Goal: Task Accomplishment & Management: Manage account settings

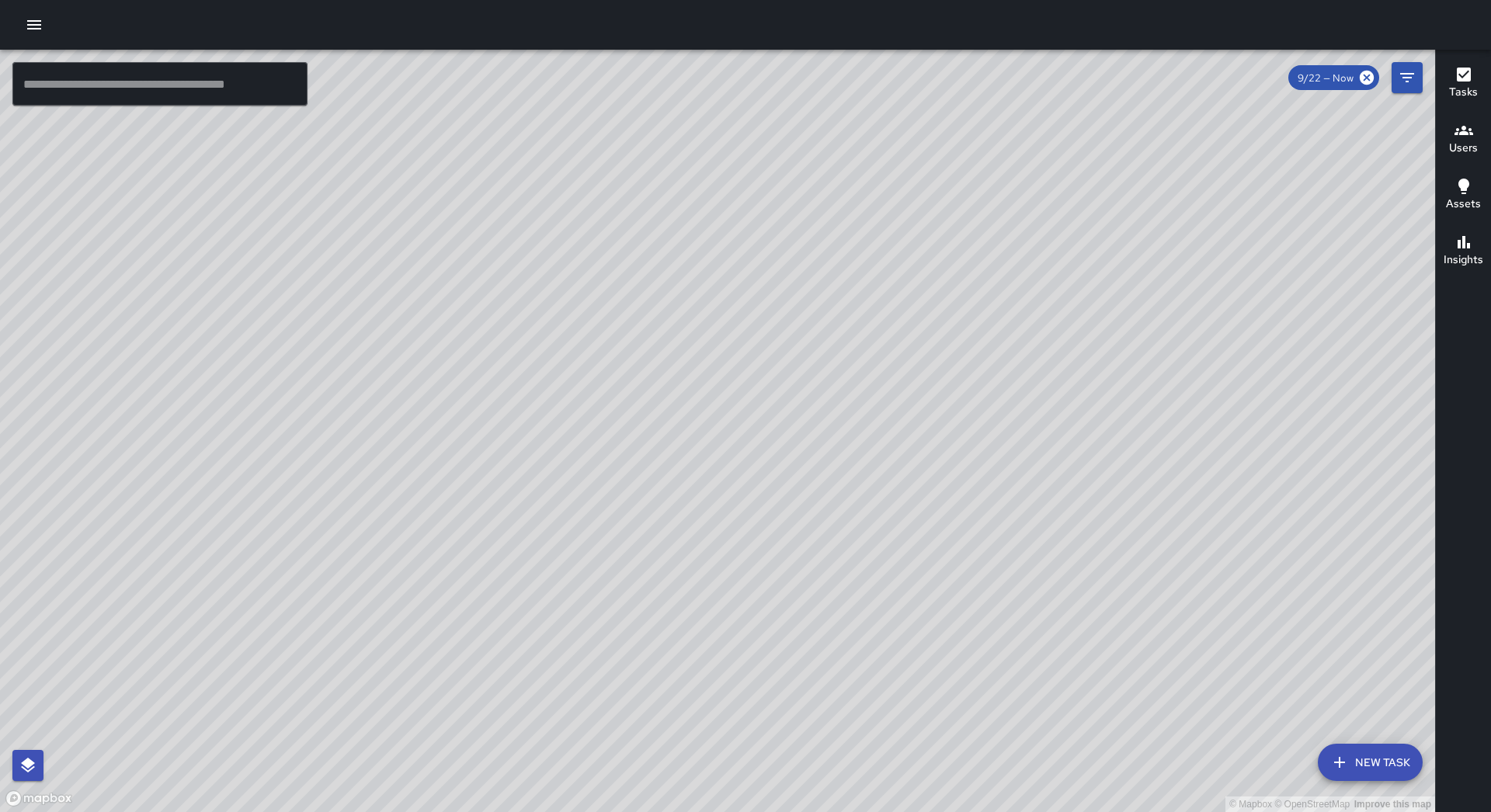
drag, startPoint x: 1004, startPoint y: 190, endPoint x: 881, endPoint y: 320, distance: 179.0
click at [881, 320] on div "© Mapbox © OpenStreetMap Improve this map" at bounding box center [718, 431] width 1435 height 762
drag, startPoint x: 1166, startPoint y: 362, endPoint x: 766, endPoint y: 489, distance: 419.7
click at [766, 489] on div "© Mapbox © OpenStreetMap Improve this map" at bounding box center [718, 431] width 1435 height 762
drag, startPoint x: 942, startPoint y: 200, endPoint x: 686, endPoint y: 592, distance: 468.2
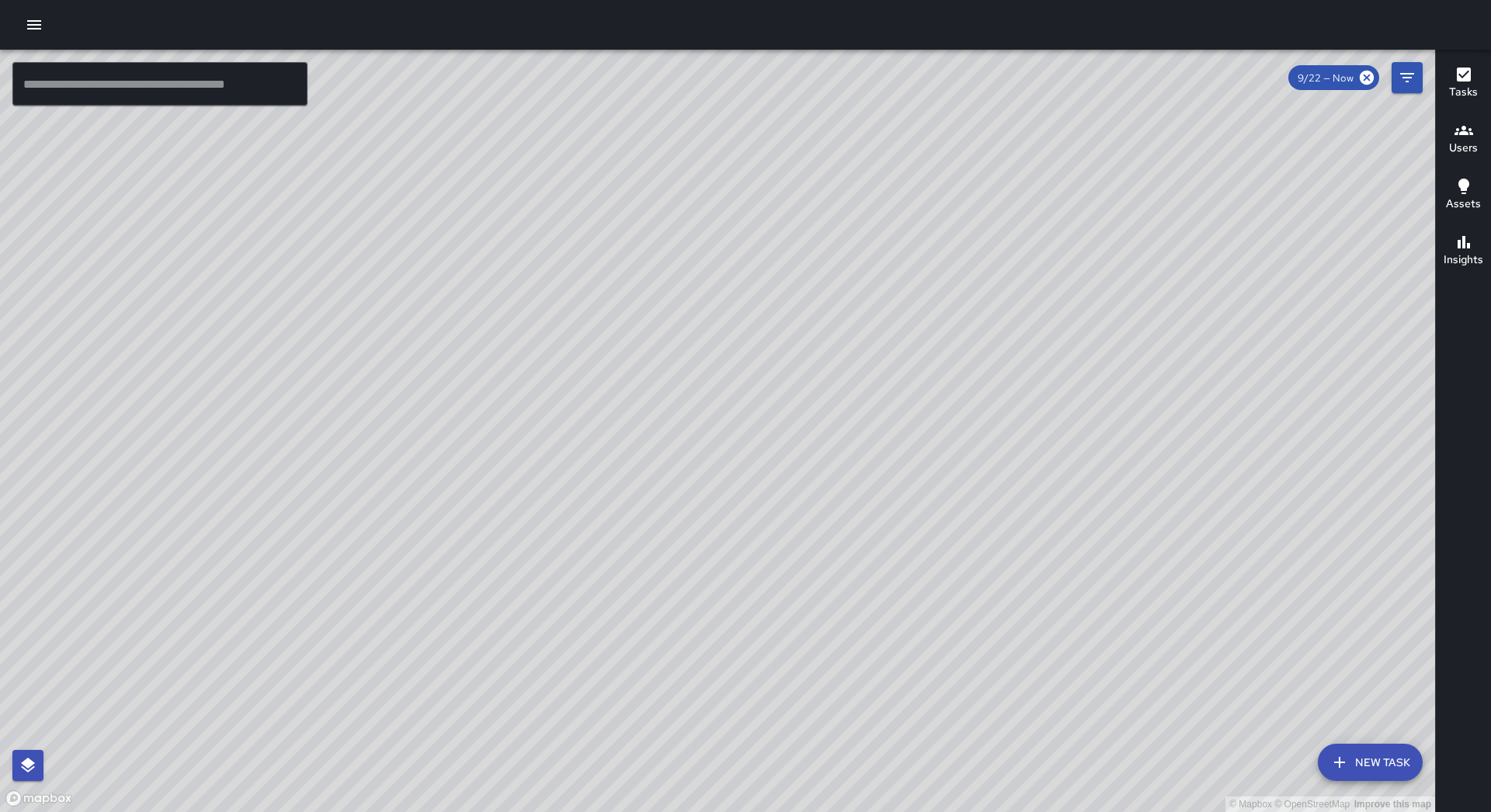
click at [686, 592] on div "© Mapbox © OpenStreetMap Improve this map" at bounding box center [718, 431] width 1435 height 762
drag, startPoint x: 512, startPoint y: 255, endPoint x: 799, endPoint y: 348, distance: 301.7
click at [834, 316] on div "© Mapbox © OpenStreetMap Improve this map" at bounding box center [718, 431] width 1435 height 762
click at [18, 18] on div at bounding box center [746, 25] width 1491 height 50
click at [31, 27] on icon "button" at bounding box center [34, 25] width 19 height 19
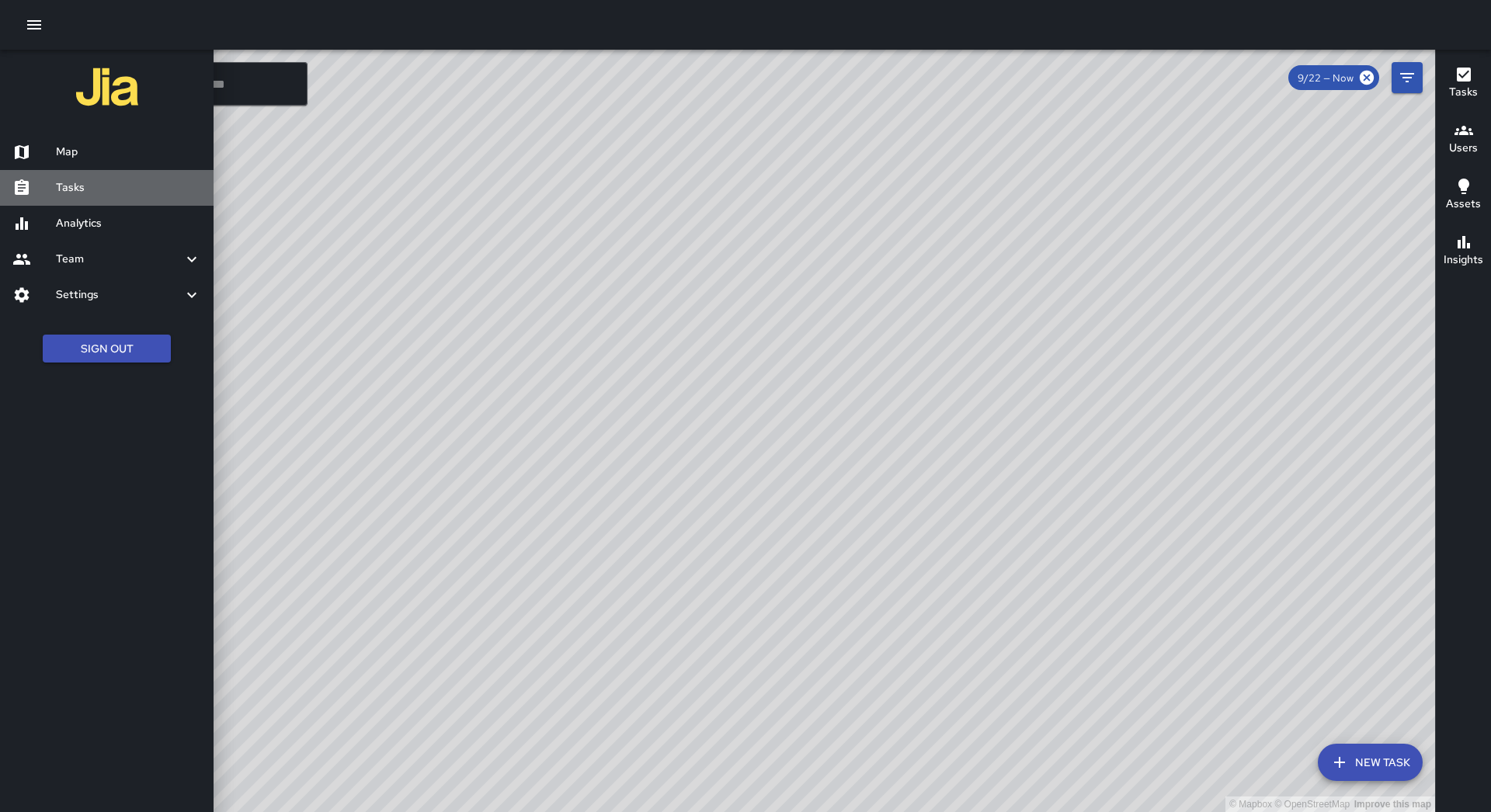
click at [175, 190] on h6 "Tasks" at bounding box center [128, 187] width 145 height 17
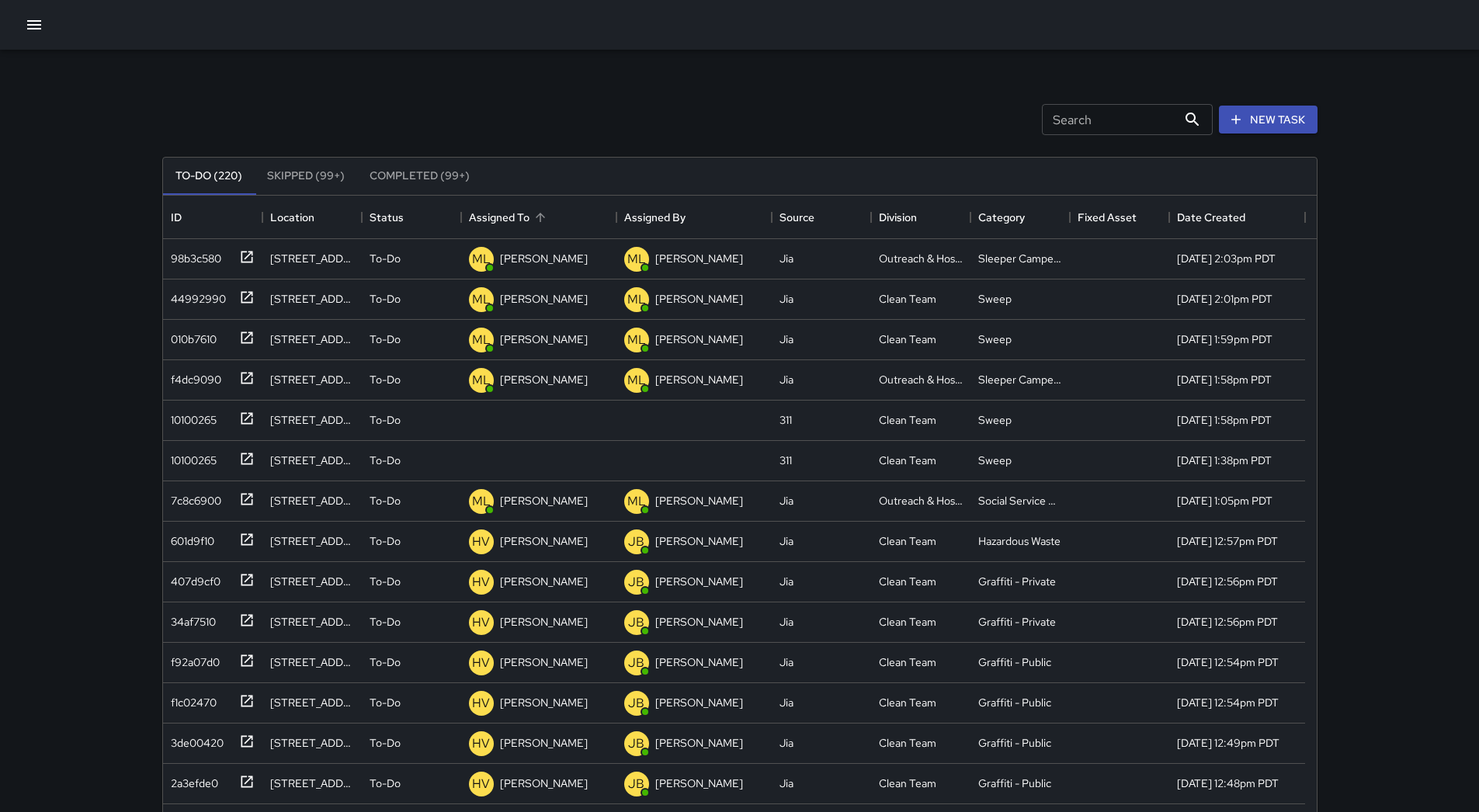
scroll to position [646, 1142]
click at [573, 197] on div "Assigned To" at bounding box center [538, 217] width 140 height 44
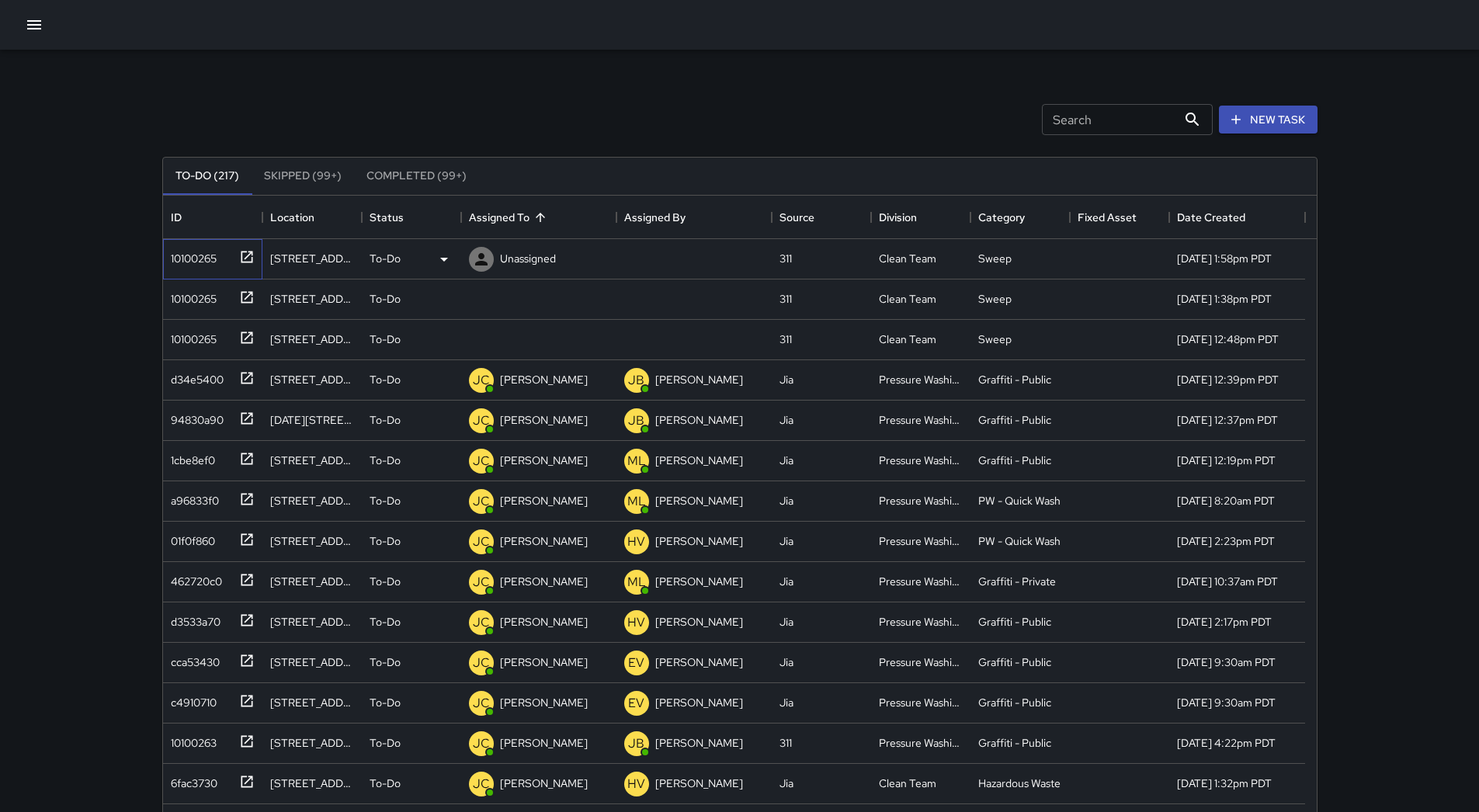
click at [220, 259] on div "10100265" at bounding box center [209, 256] width 90 height 26
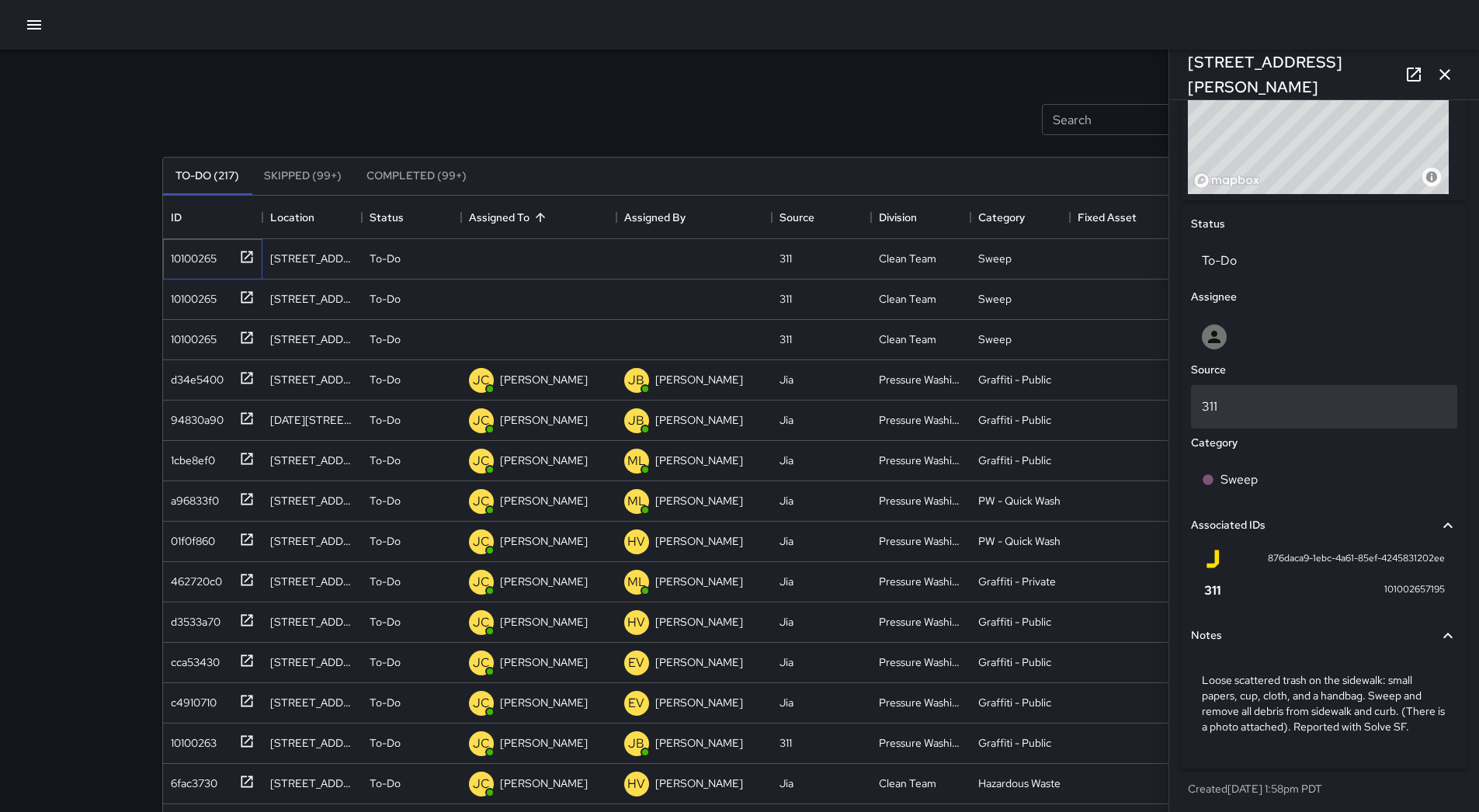
scroll to position [466, 0]
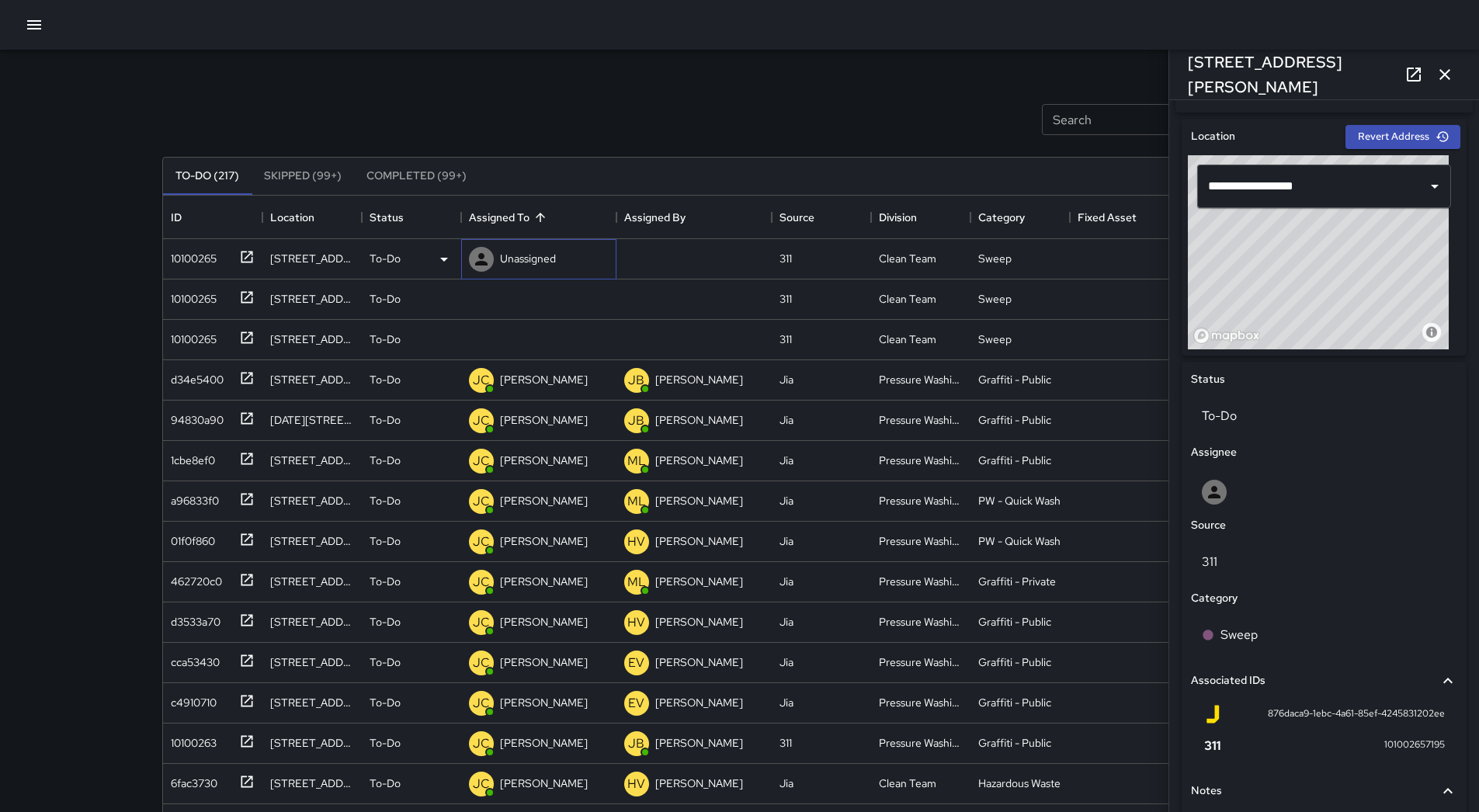
click at [526, 259] on p "Unassigned" at bounding box center [528, 258] width 56 height 16
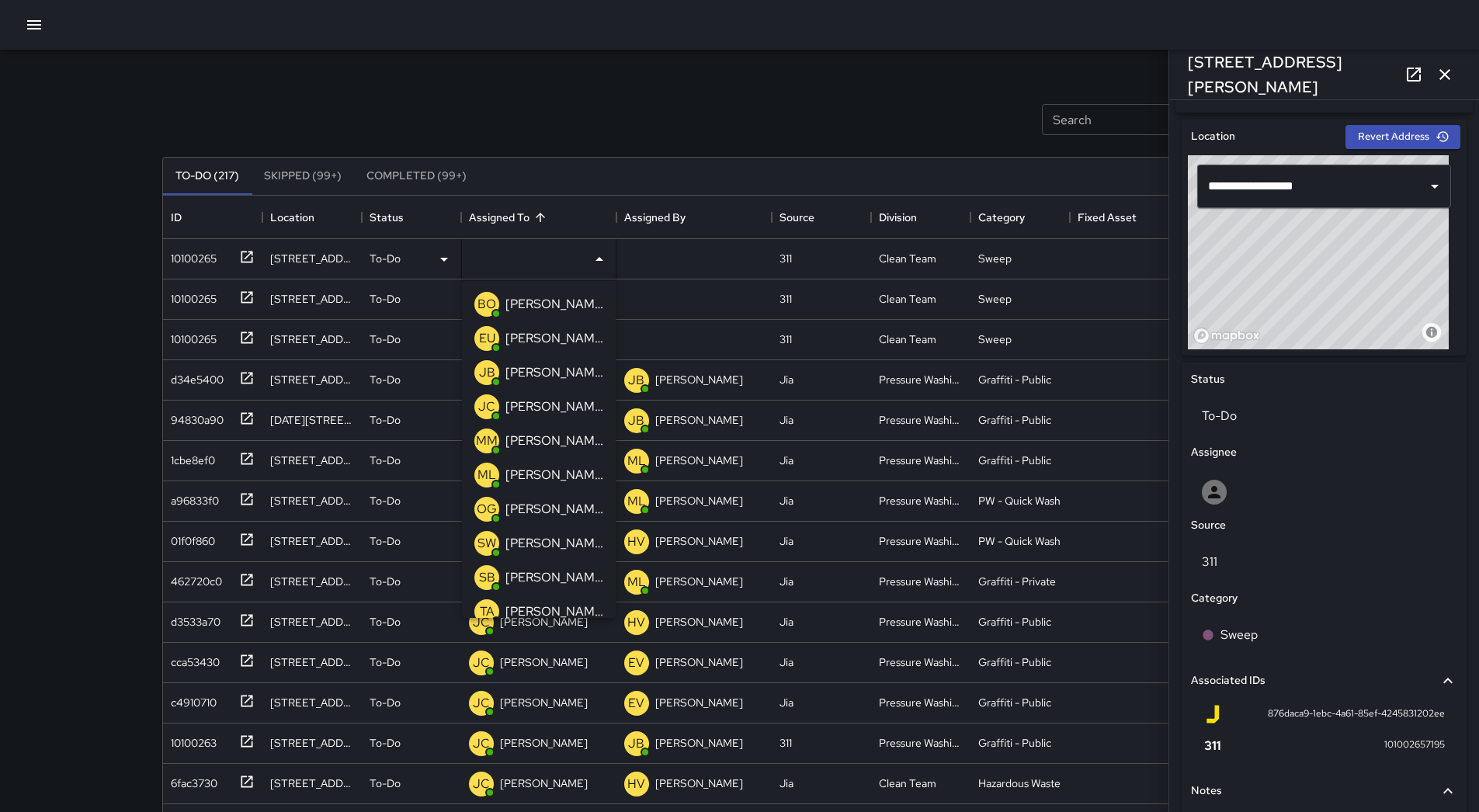
click at [574, 576] on p "[PERSON_NAME]" at bounding box center [554, 577] width 97 height 19
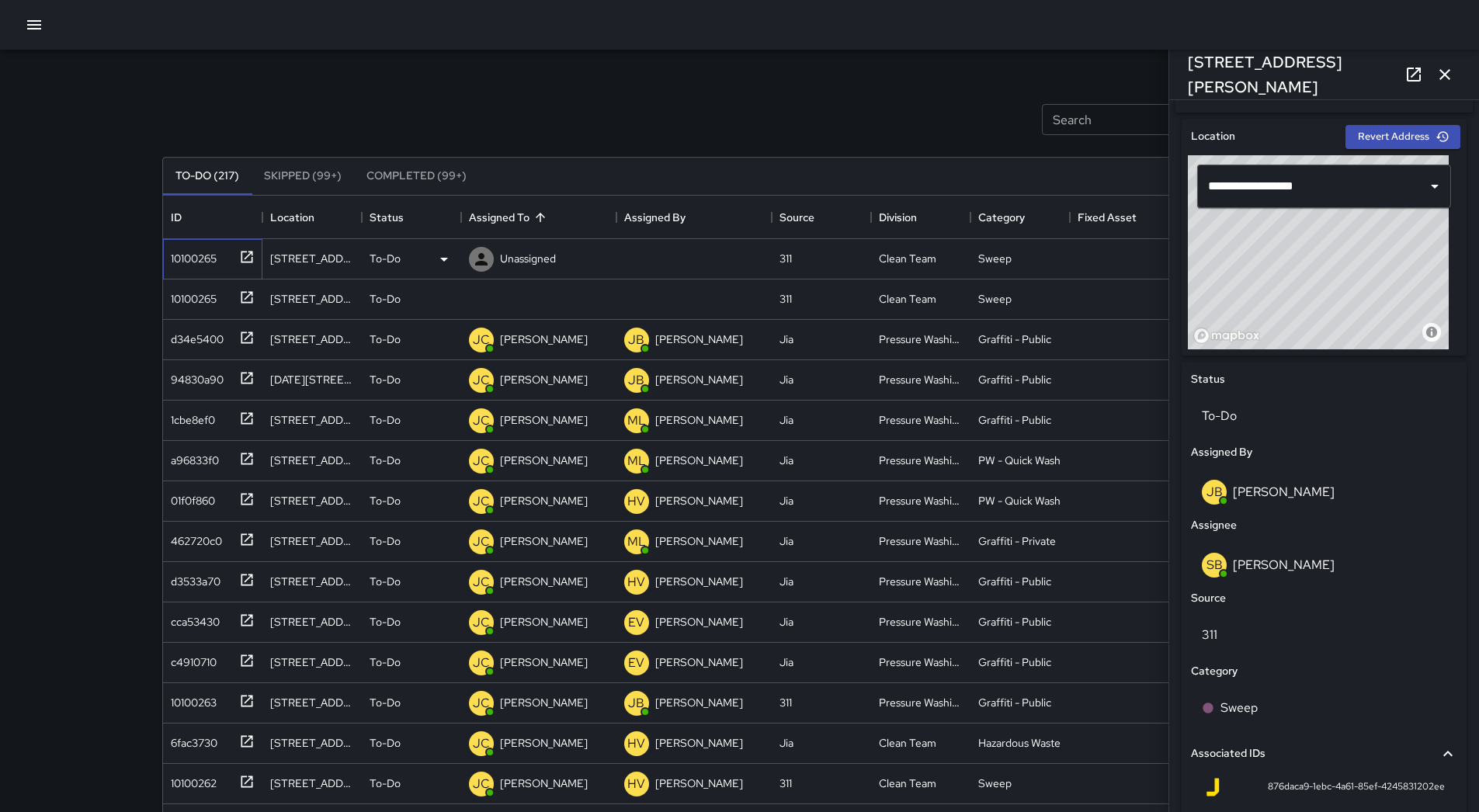
click at [204, 251] on div "10100265" at bounding box center [190, 254] width 52 height 21
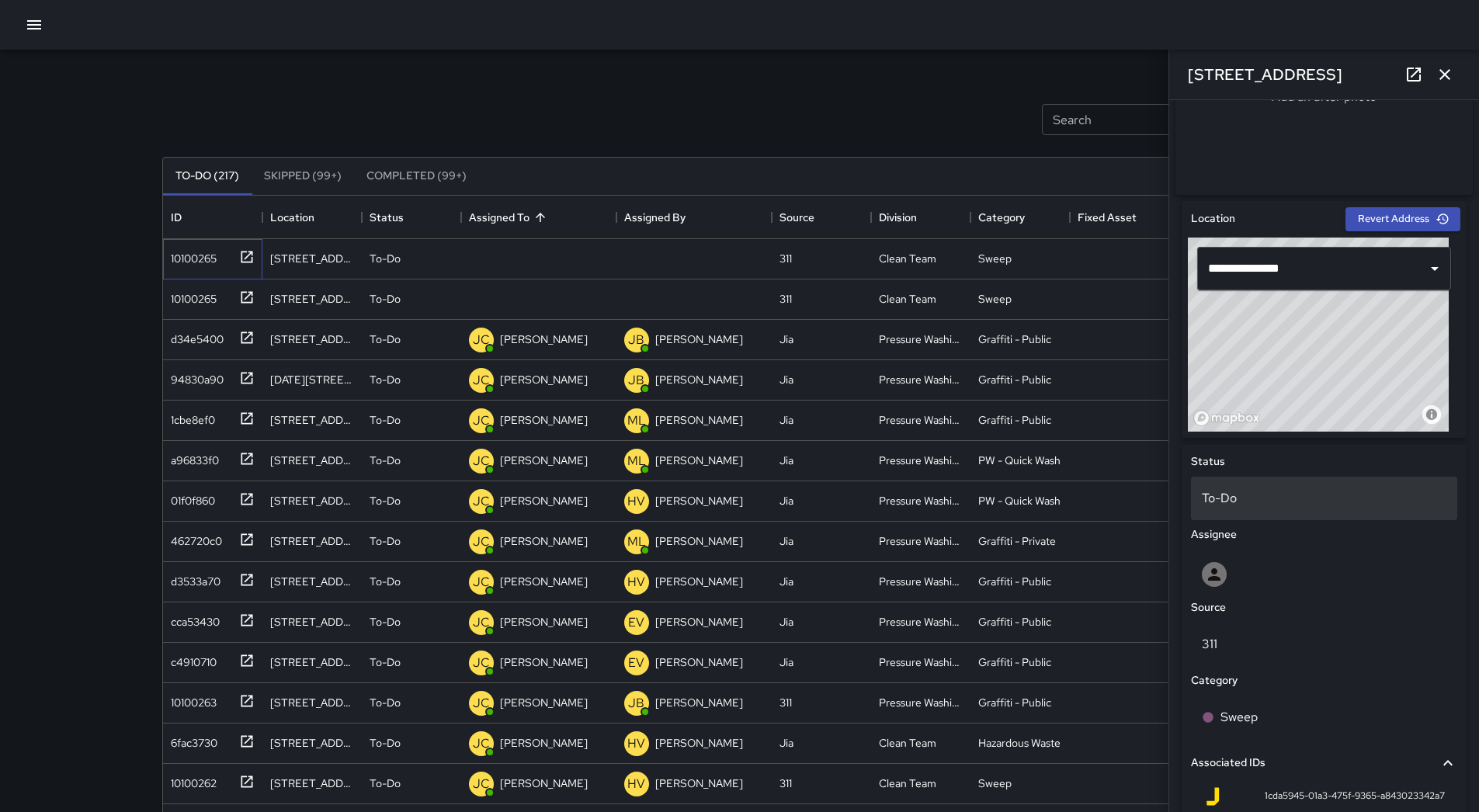
scroll to position [584, 0]
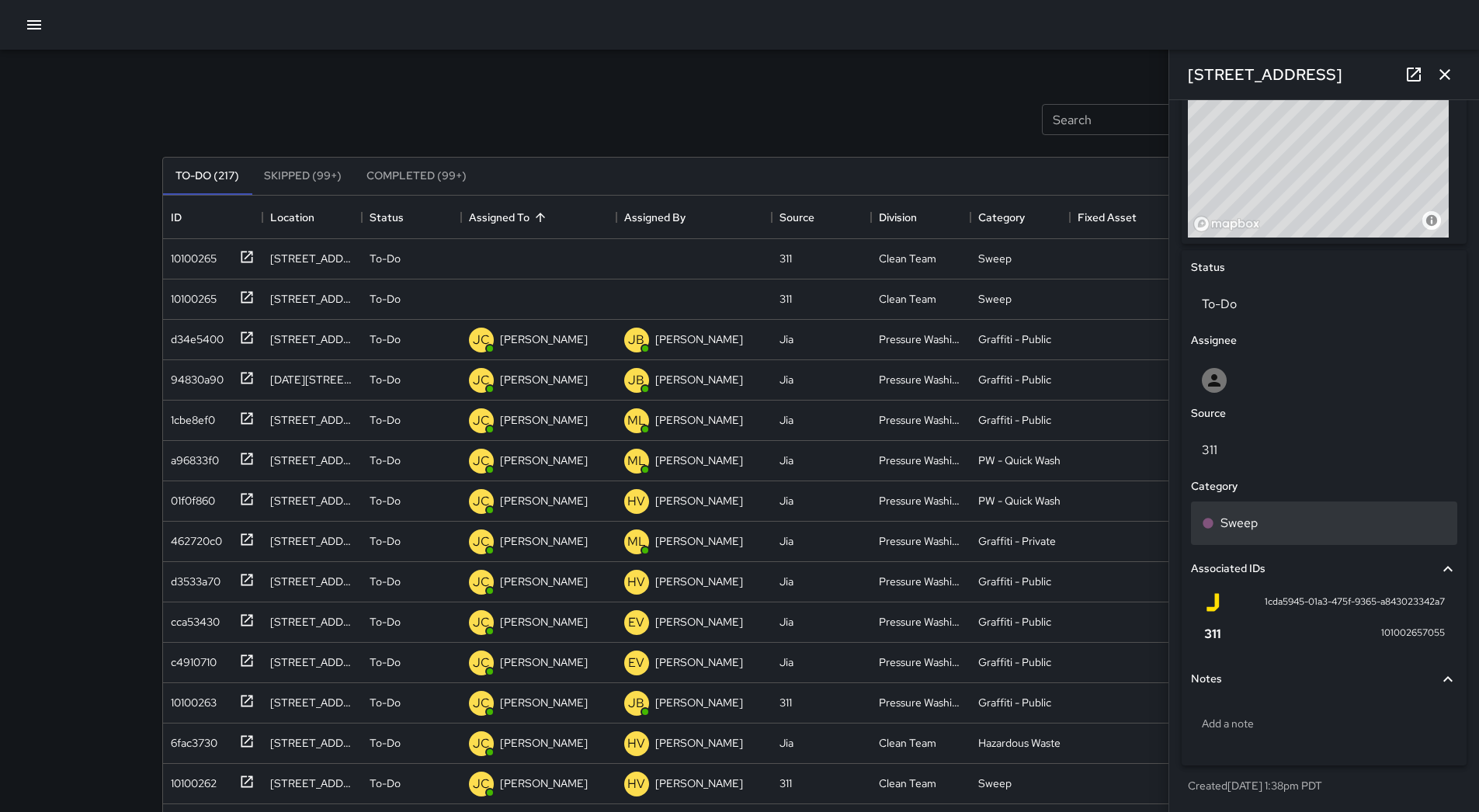
click at [1282, 503] on div "Sweep" at bounding box center [1324, 522] width 266 height 44
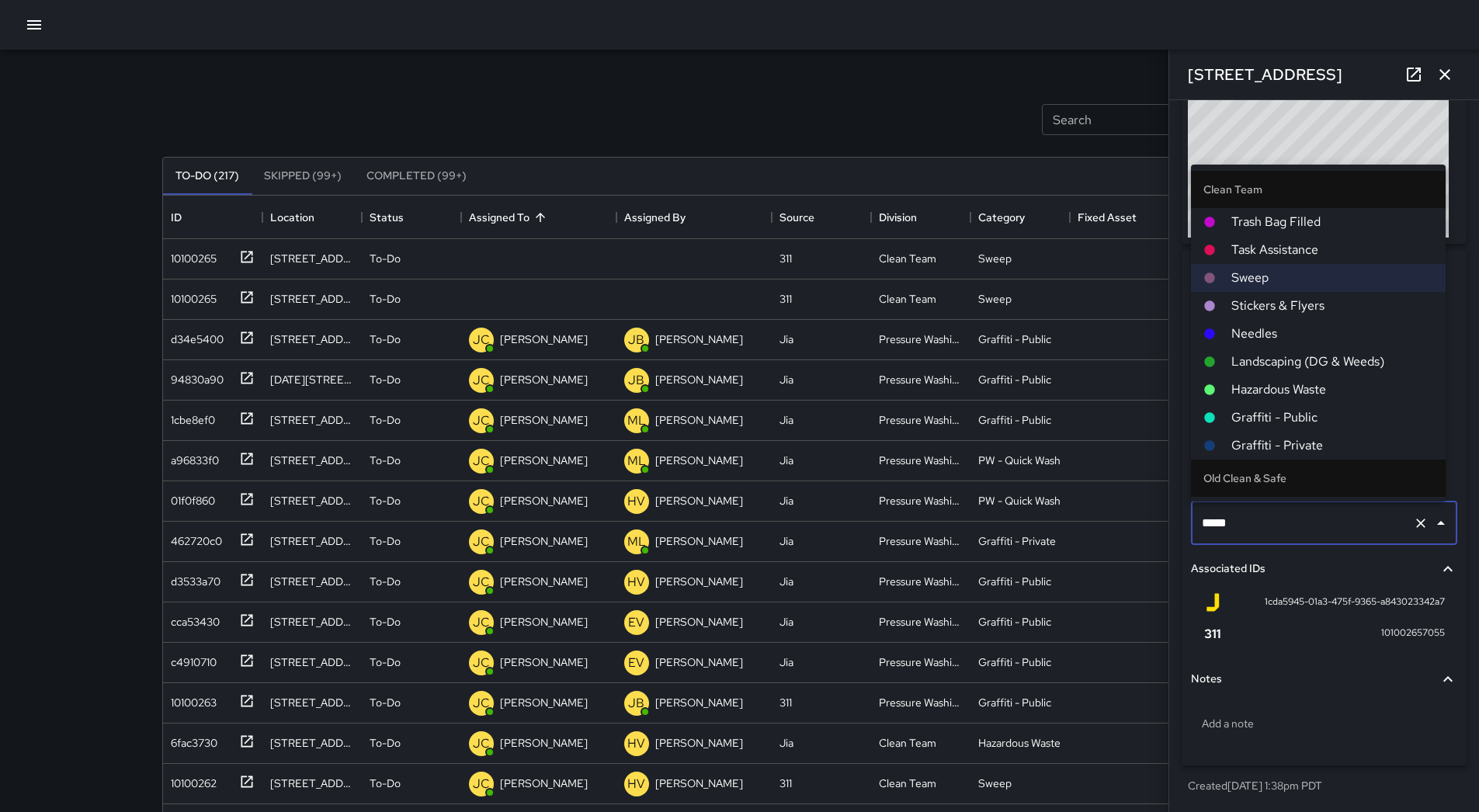
click at [1288, 387] on span "Hazardous Waste" at bounding box center [1332, 390] width 201 height 19
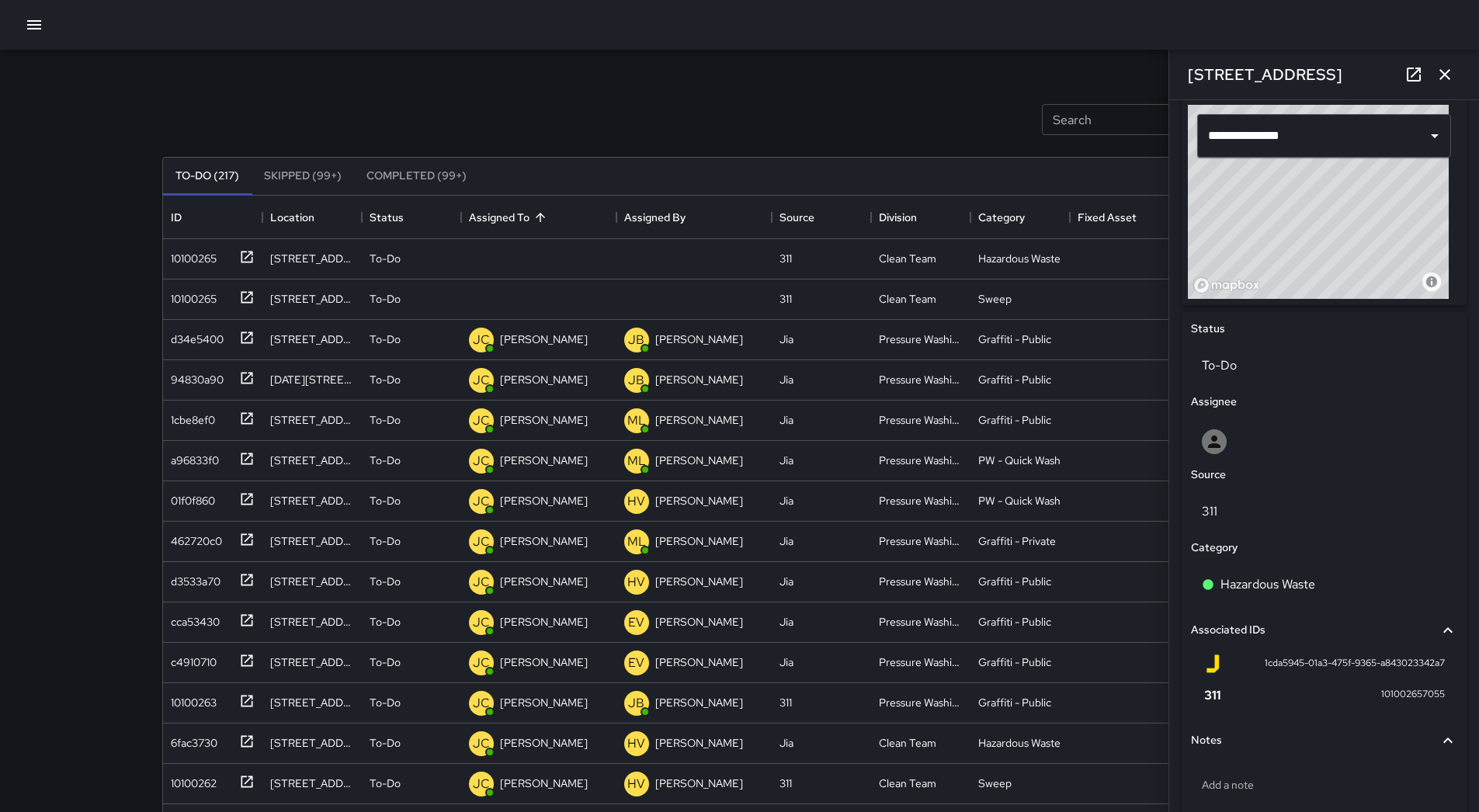
scroll to position [429, 0]
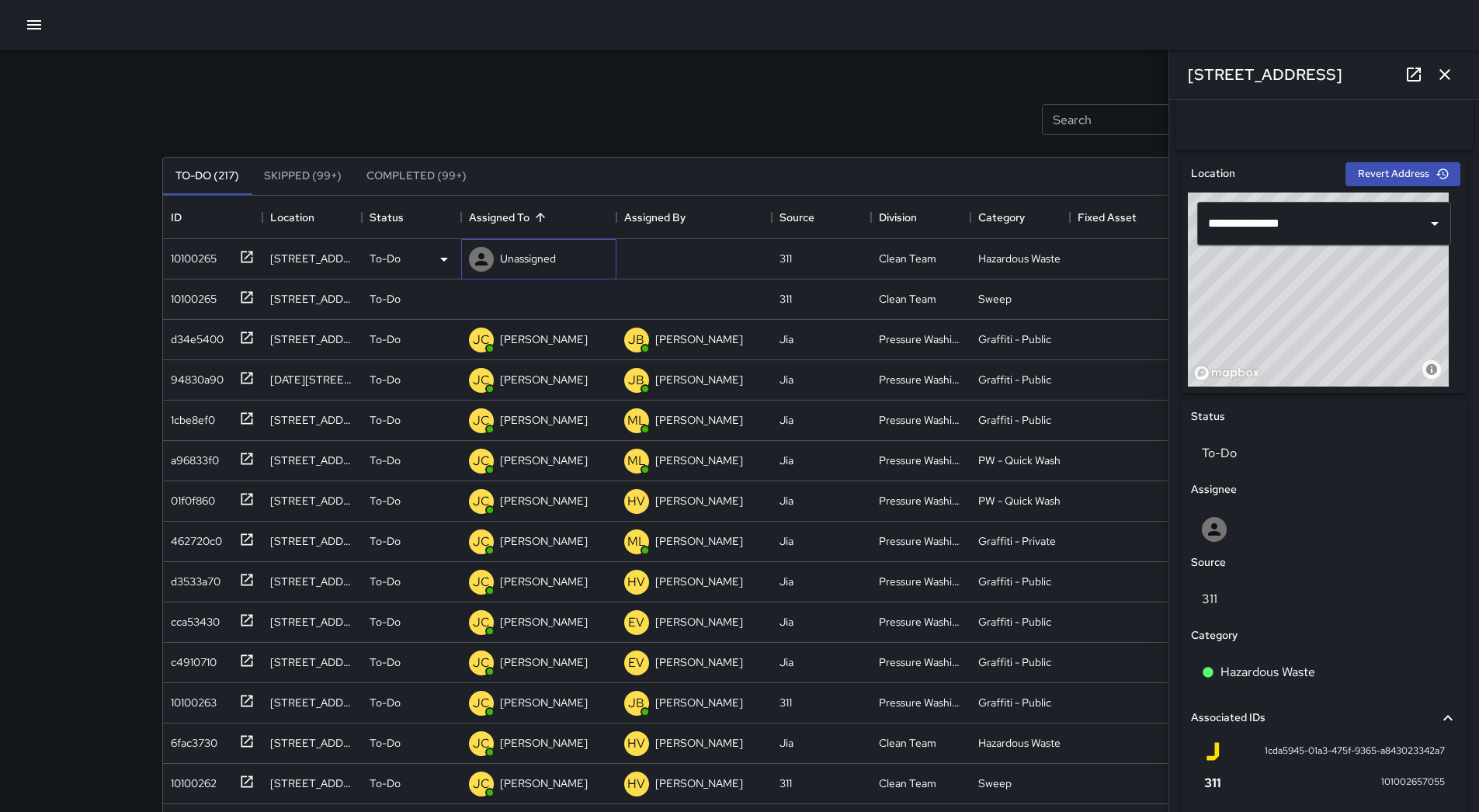
click at [526, 259] on p "Unassigned" at bounding box center [528, 258] width 56 height 16
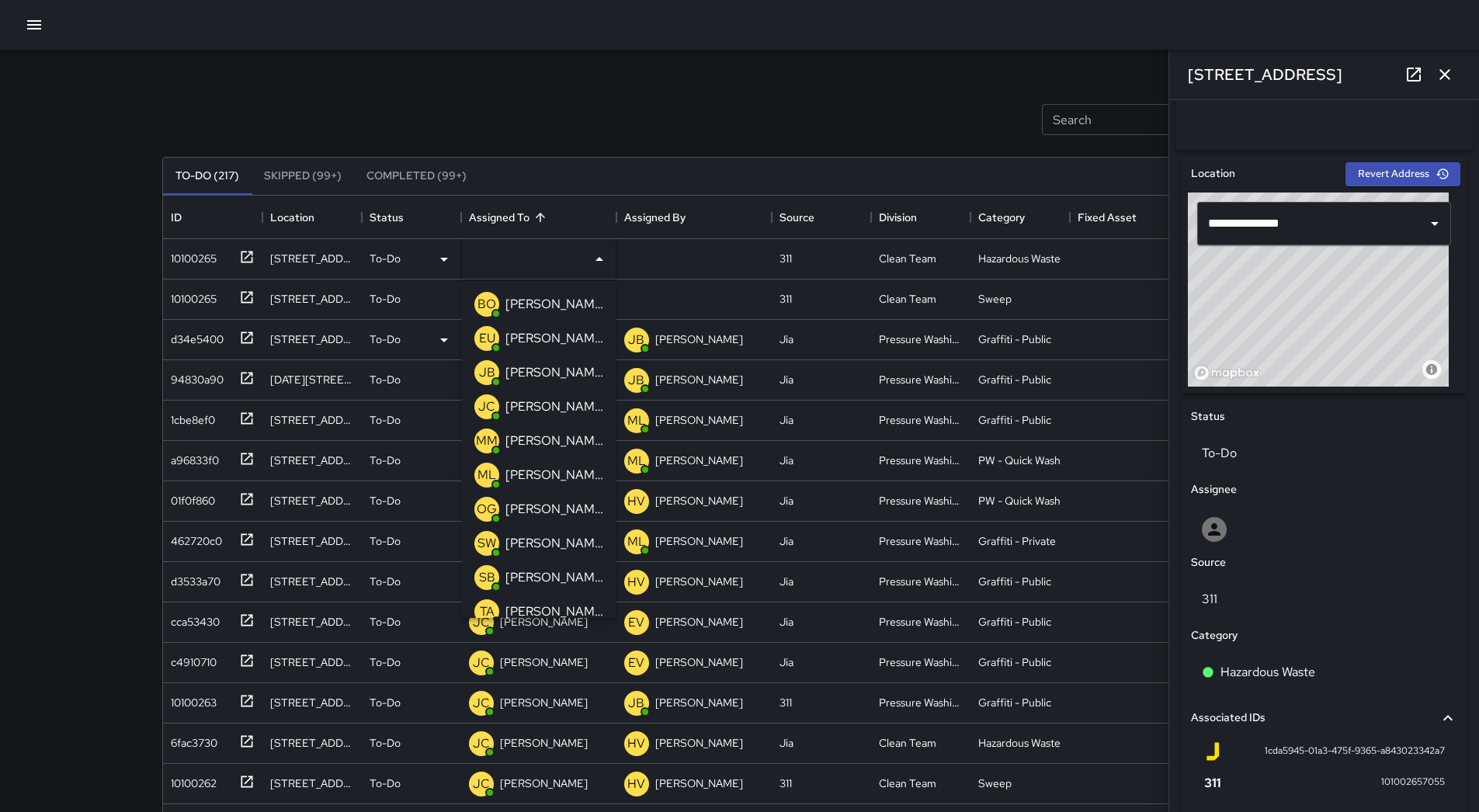
drag, startPoint x: 539, startPoint y: 304, endPoint x: 475, endPoint y: 303, distance: 64.0
click at [539, 303] on p "[PERSON_NAME] Overall" at bounding box center [554, 304] width 97 height 19
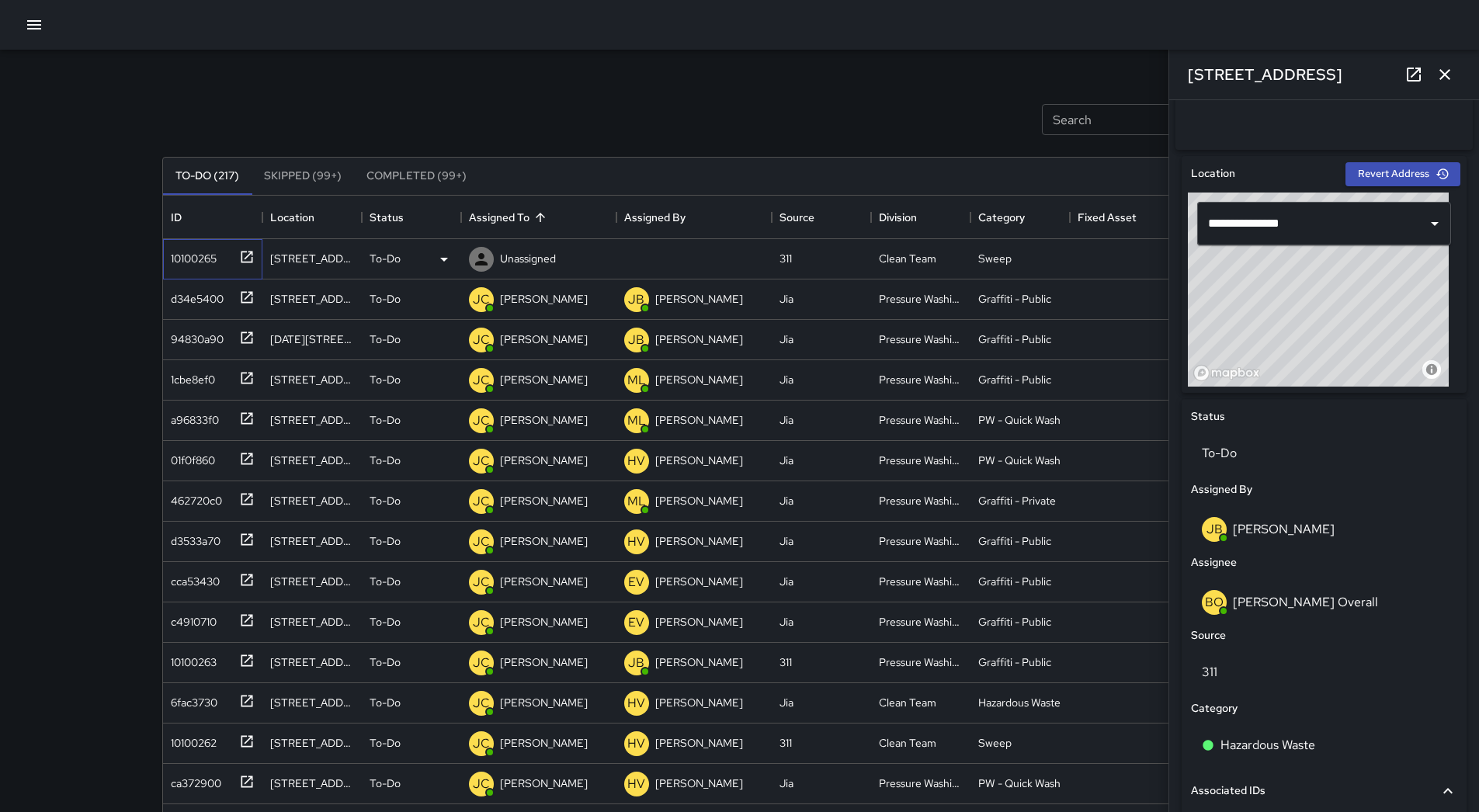
click at [216, 253] on div "10100265" at bounding box center [190, 254] width 52 height 21
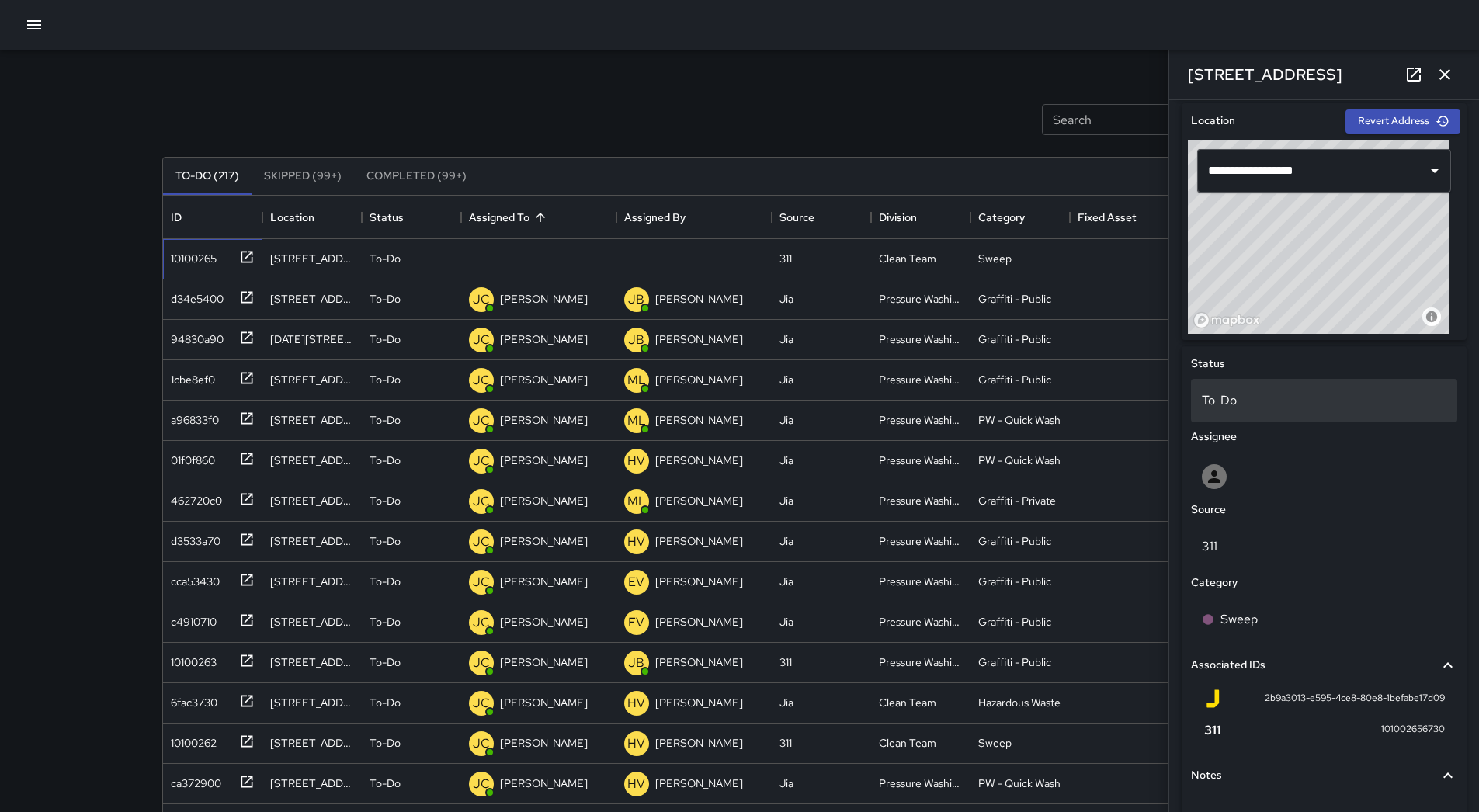
scroll to position [599, 0]
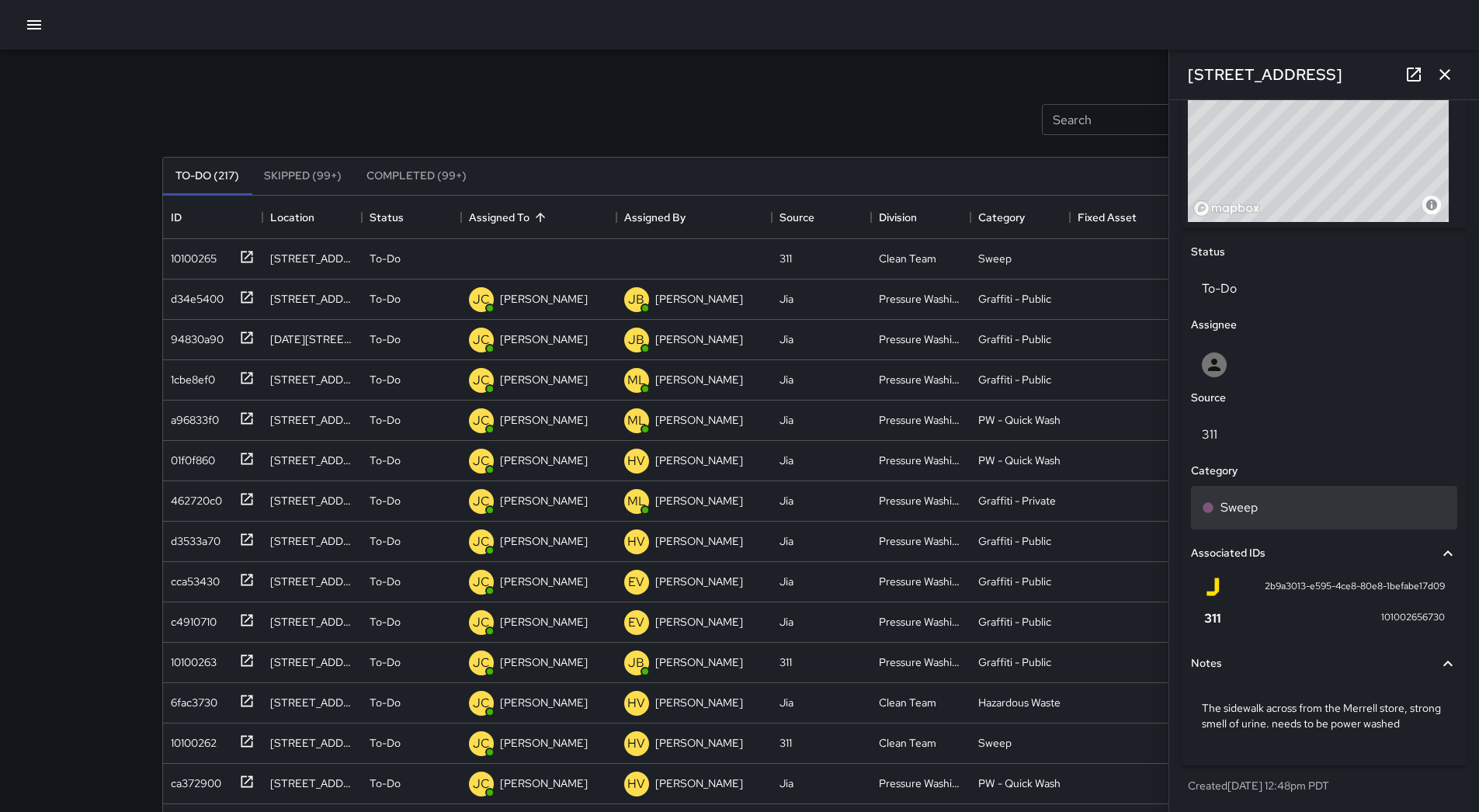
click at [1344, 512] on div "Sweep" at bounding box center [1324, 508] width 244 height 19
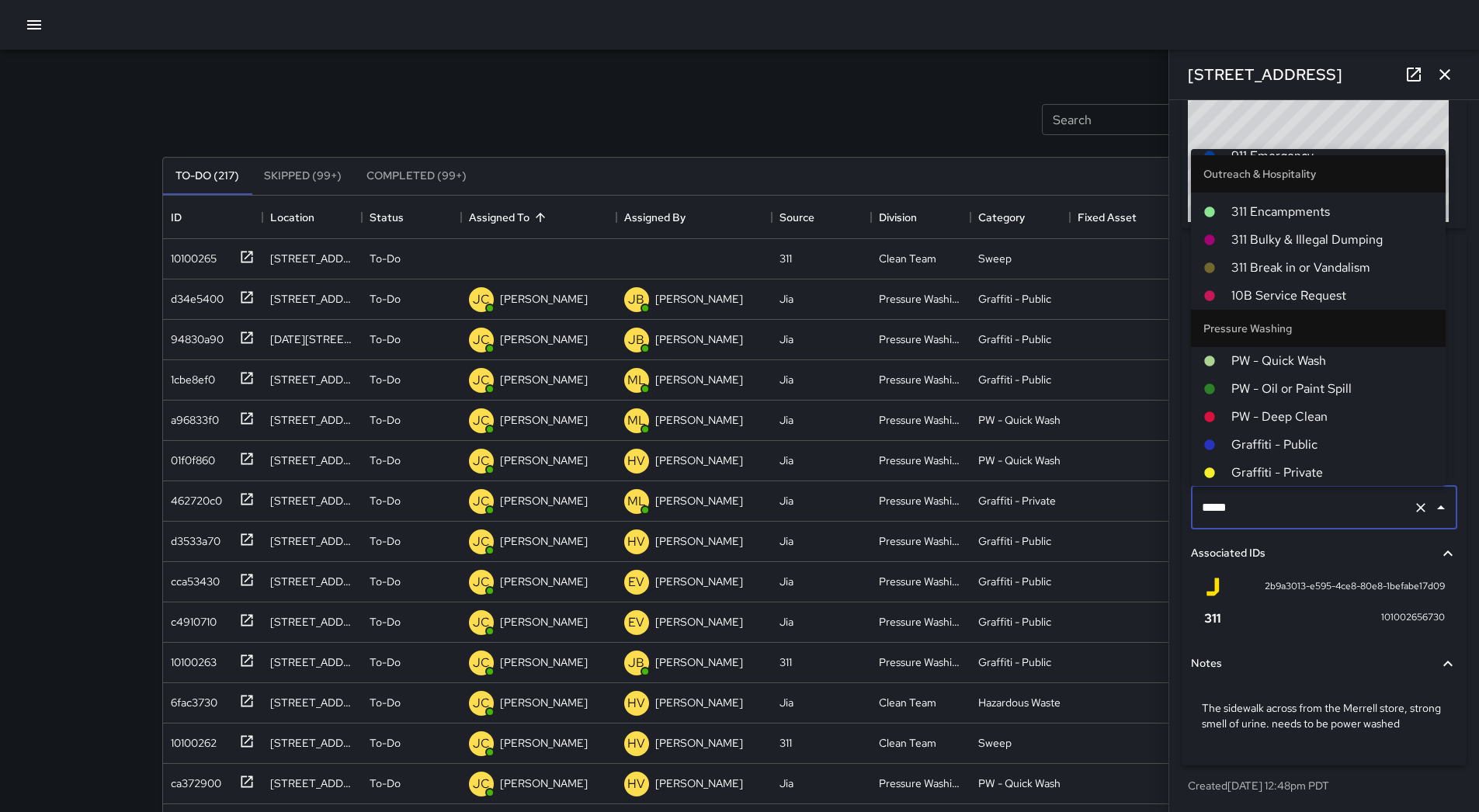
scroll to position [1278, 0]
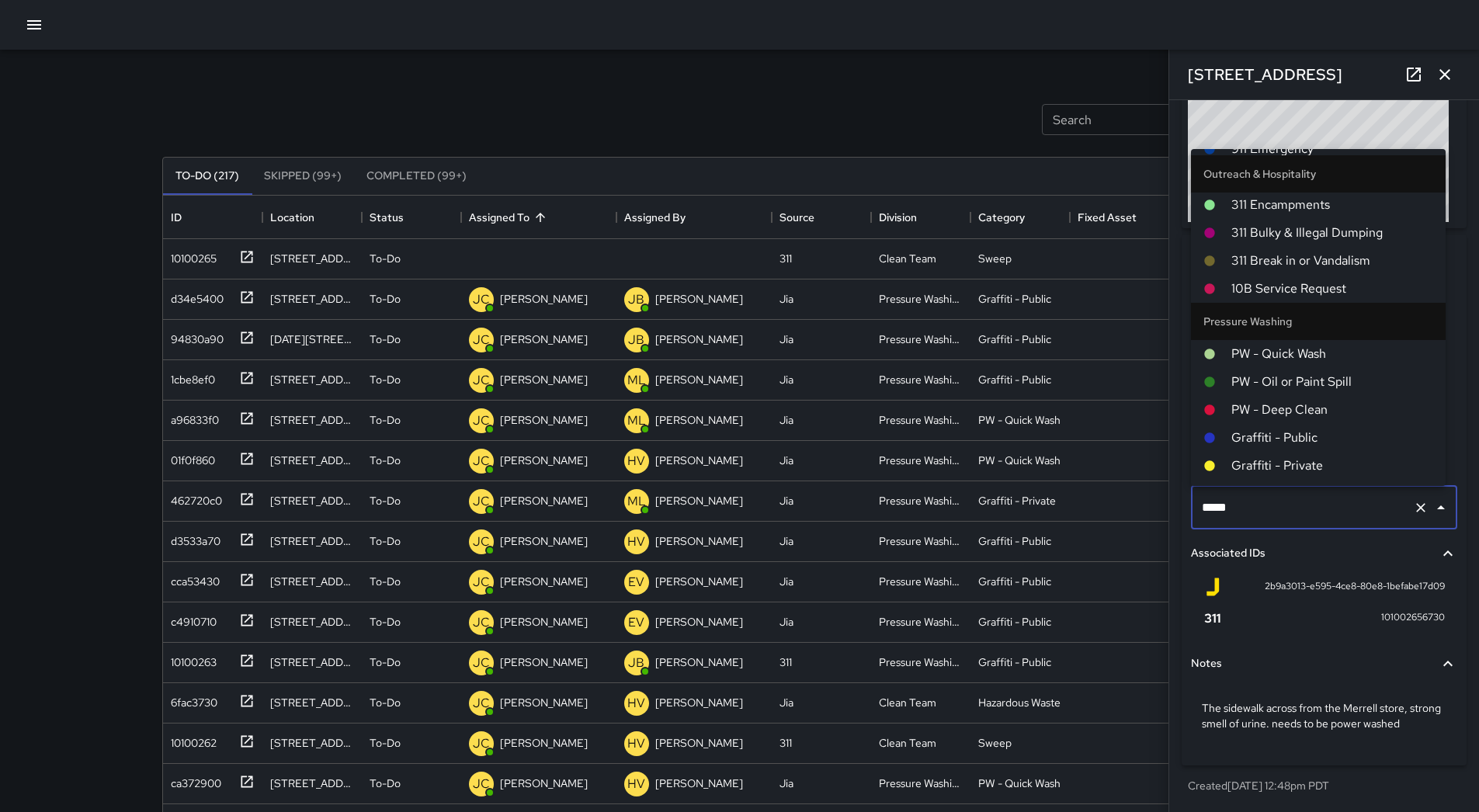
click at [1301, 340] on li "Pressure Washing" at bounding box center [1318, 321] width 254 height 37
click at [1302, 344] on span "PW - Quick Wash" at bounding box center [1332, 354] width 201 height 19
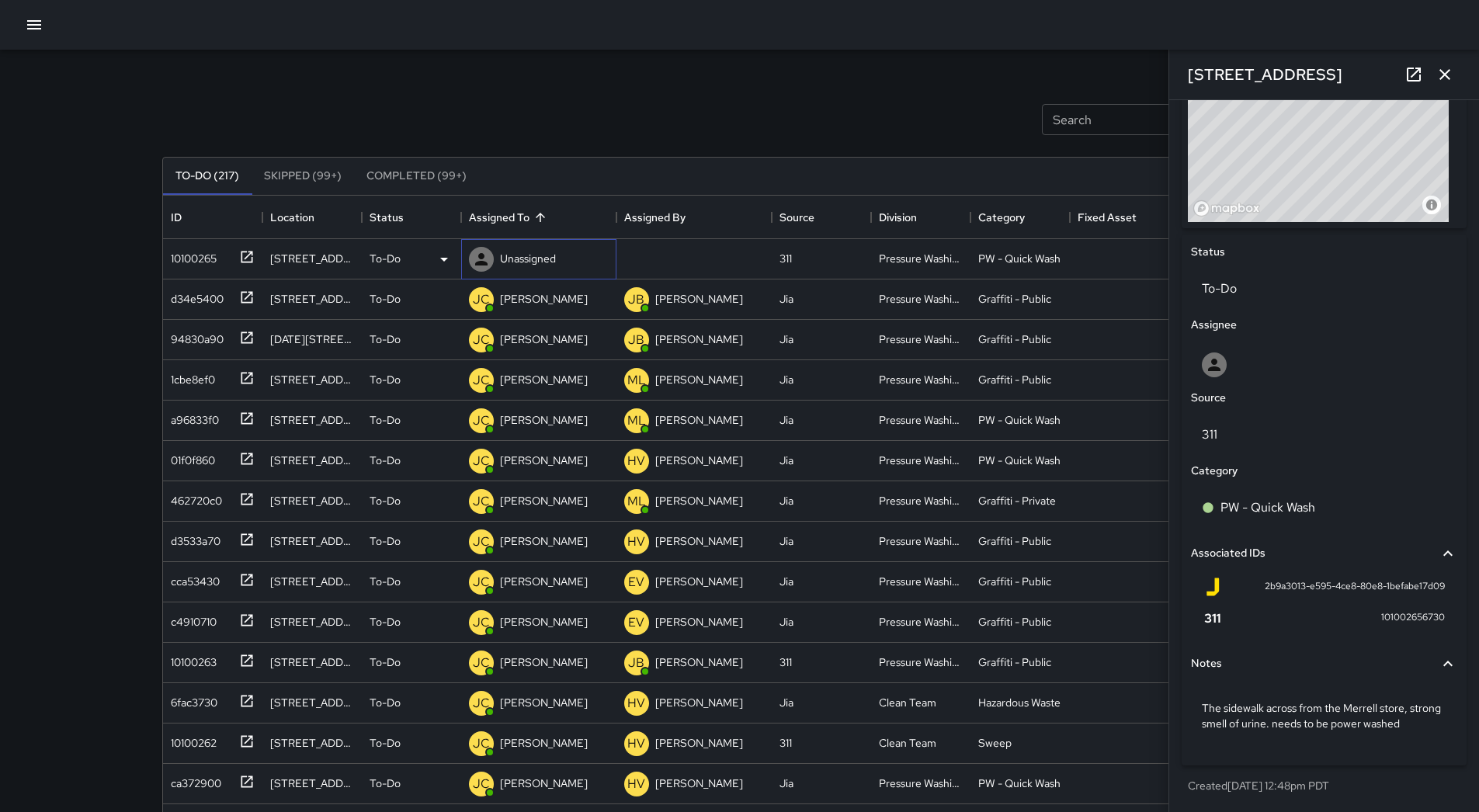
click at [537, 250] on div "Unassigned" at bounding box center [527, 258] width 62 height 21
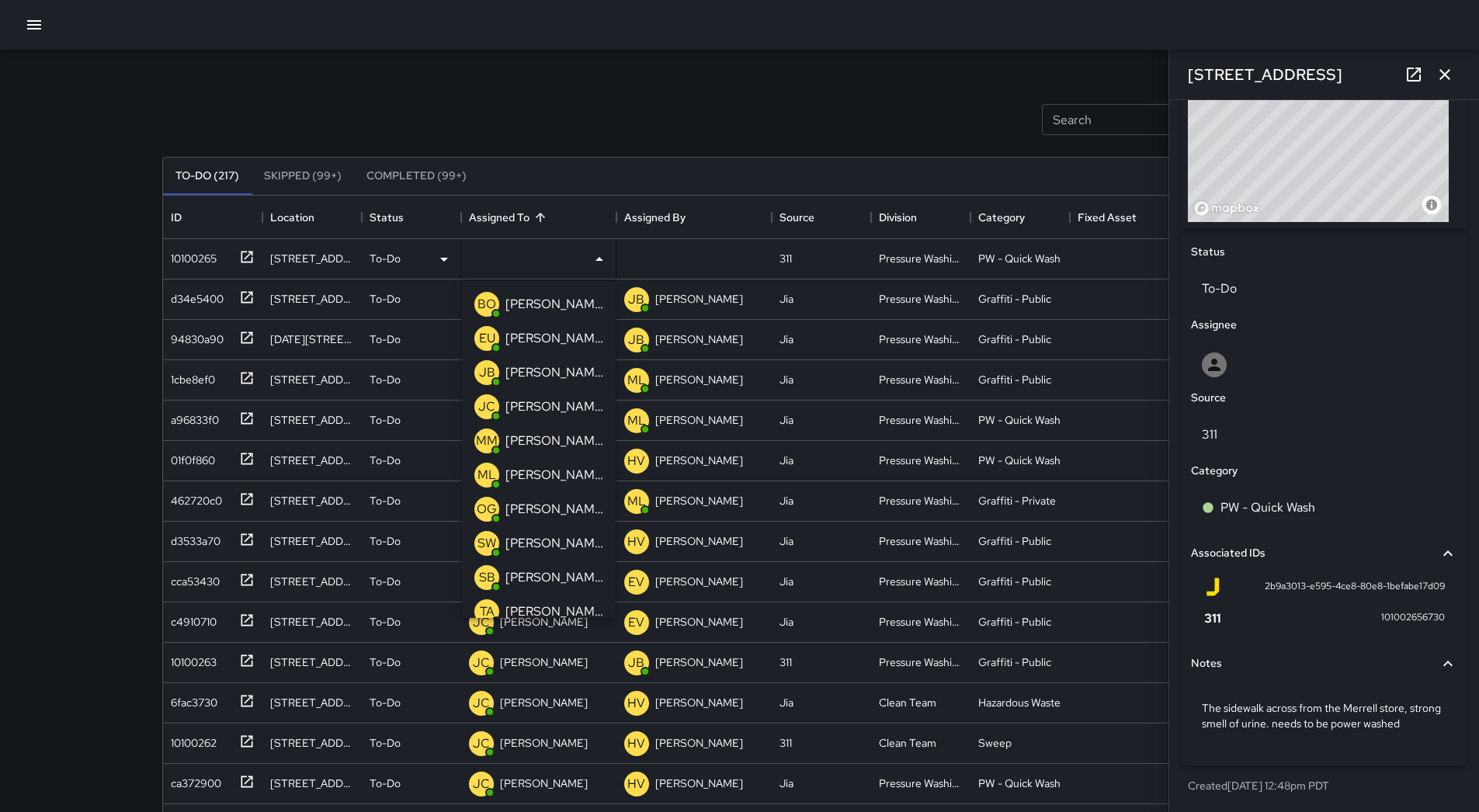
click at [545, 416] on p "[PERSON_NAME]" at bounding box center [554, 406] width 97 height 19
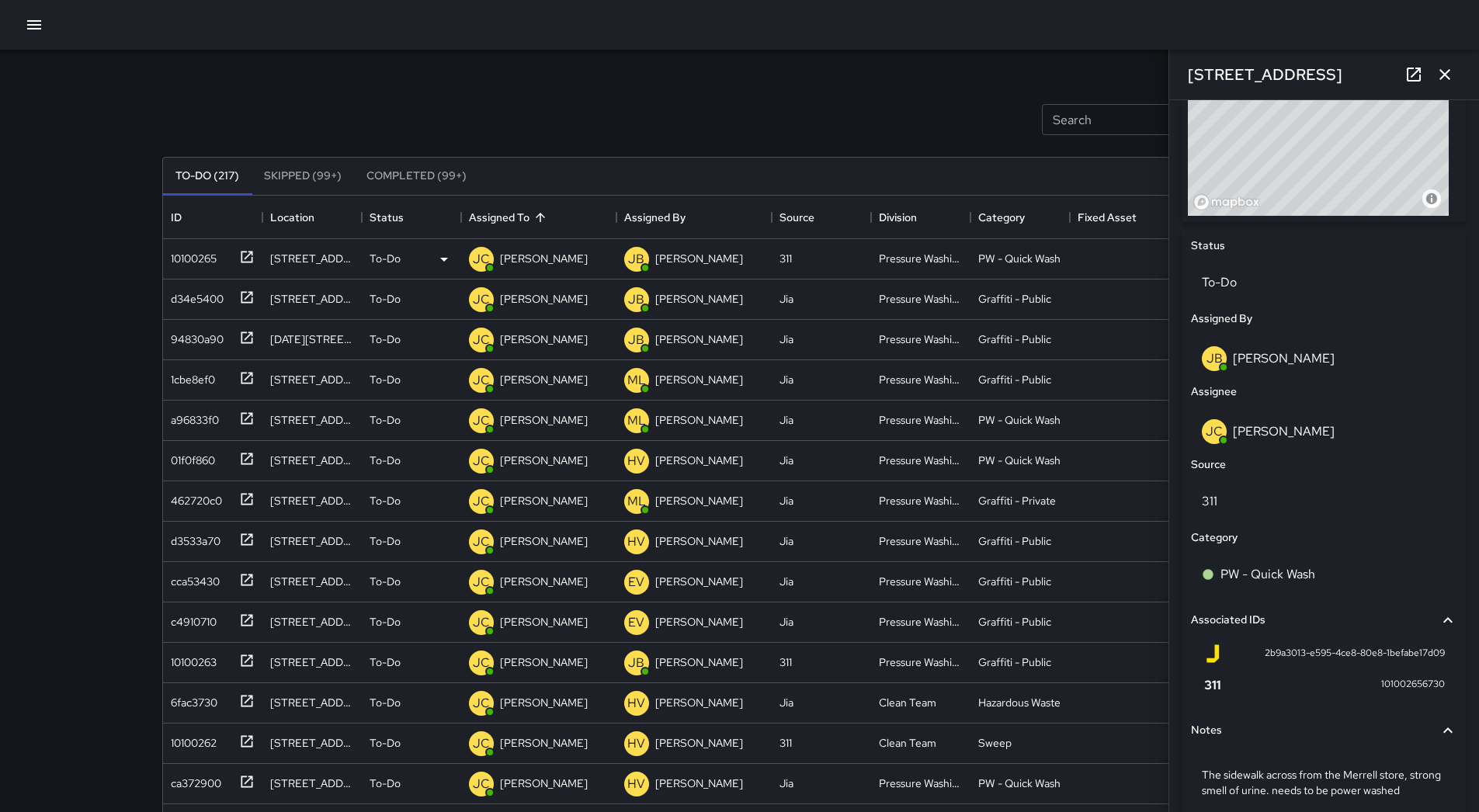
click at [42, 29] on icon "button" at bounding box center [34, 25] width 19 height 19
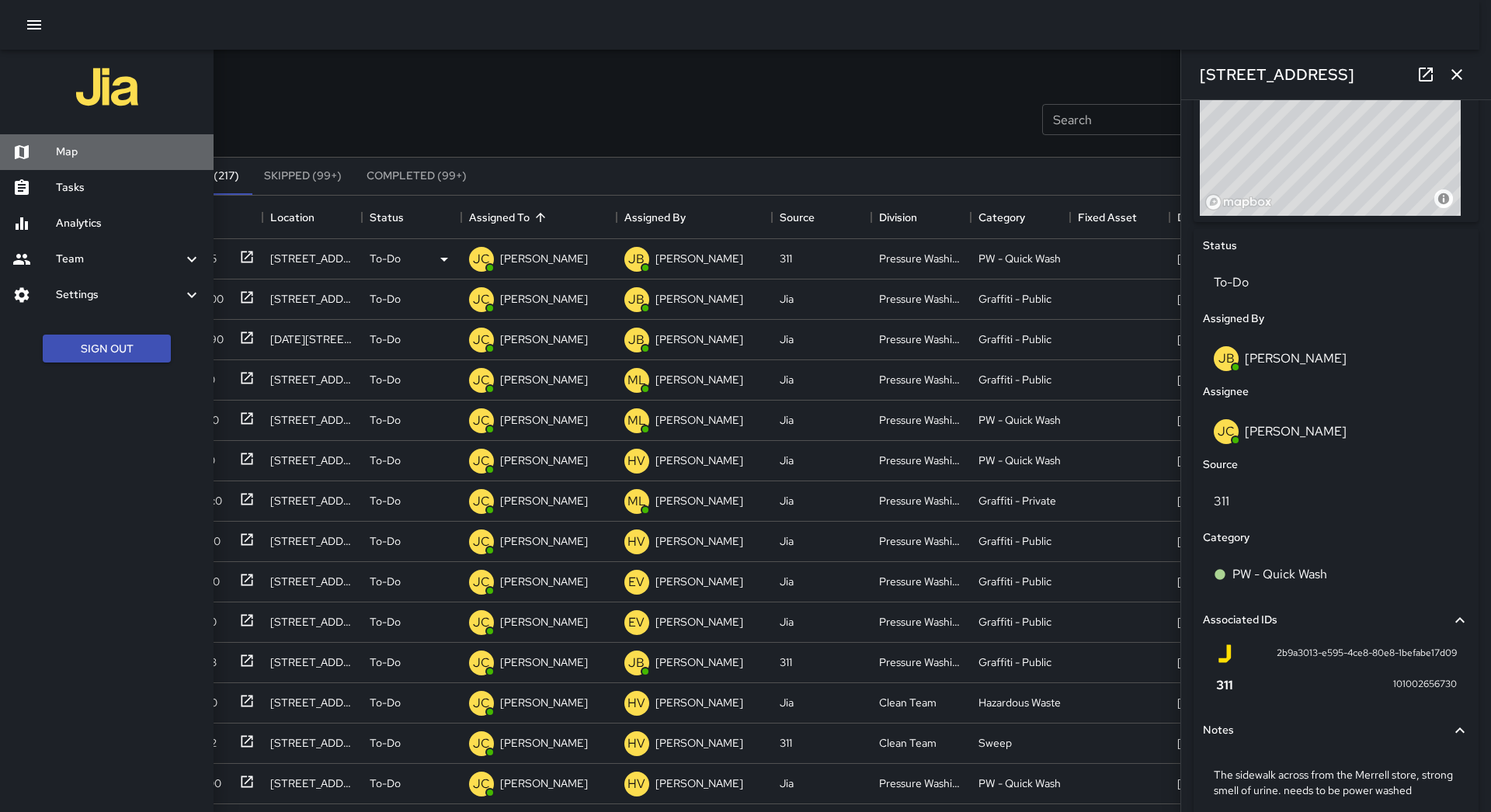
click at [93, 155] on h6 "Map" at bounding box center [128, 152] width 145 height 17
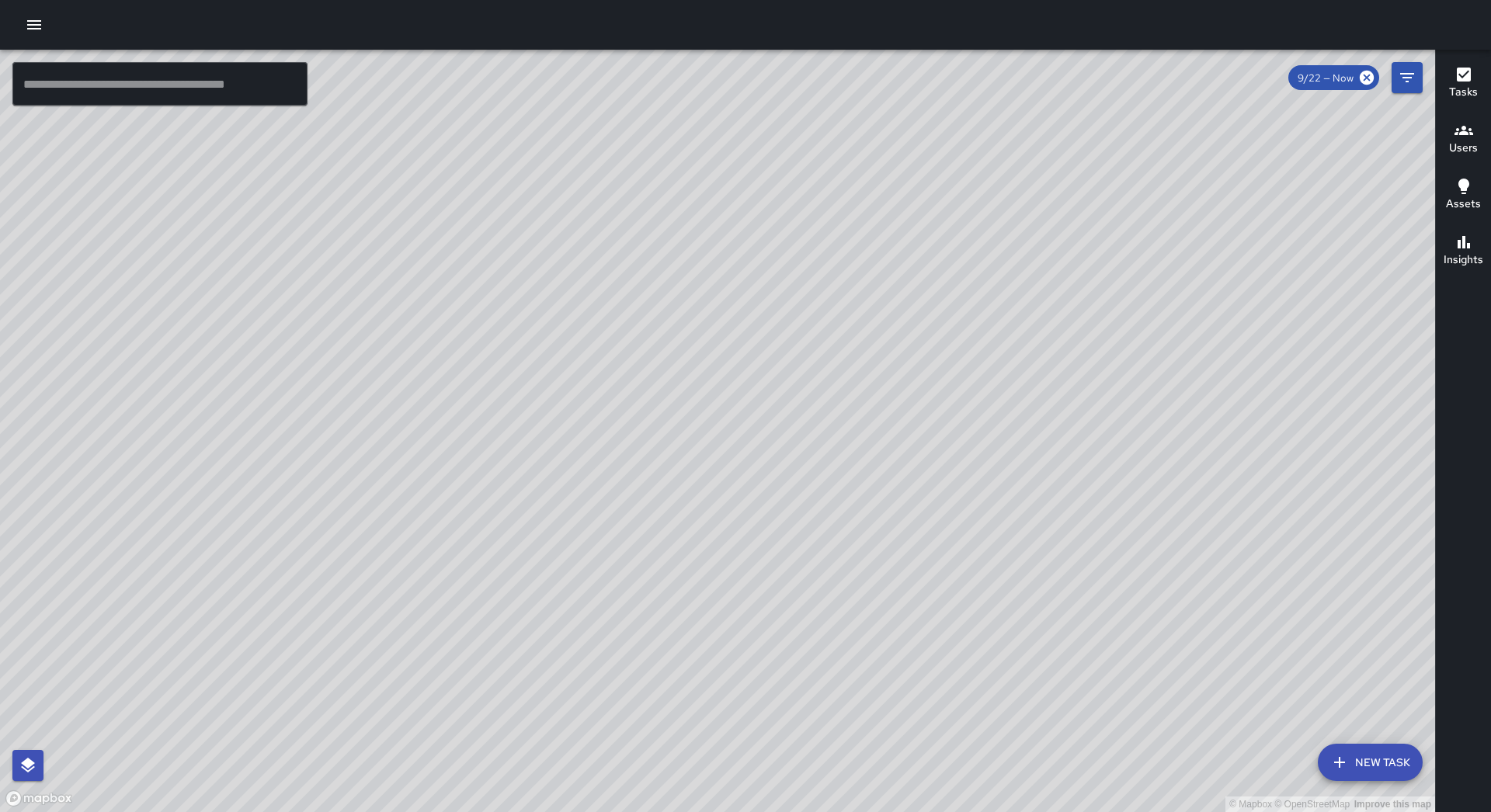
drag, startPoint x: 1308, startPoint y: 376, endPoint x: 1226, endPoint y: 393, distance: 83.7
click at [1226, 393] on div "© Mapbox © OpenStreetMap Improve this map" at bounding box center [718, 431] width 1435 height 762
drag, startPoint x: 1204, startPoint y: 274, endPoint x: 1109, endPoint y: 463, distance: 211.5
click at [1109, 463] on div "© Mapbox © OpenStreetMap Improve this map" at bounding box center [718, 431] width 1435 height 762
drag, startPoint x: 1202, startPoint y: 553, endPoint x: 943, endPoint y: 406, distance: 297.8
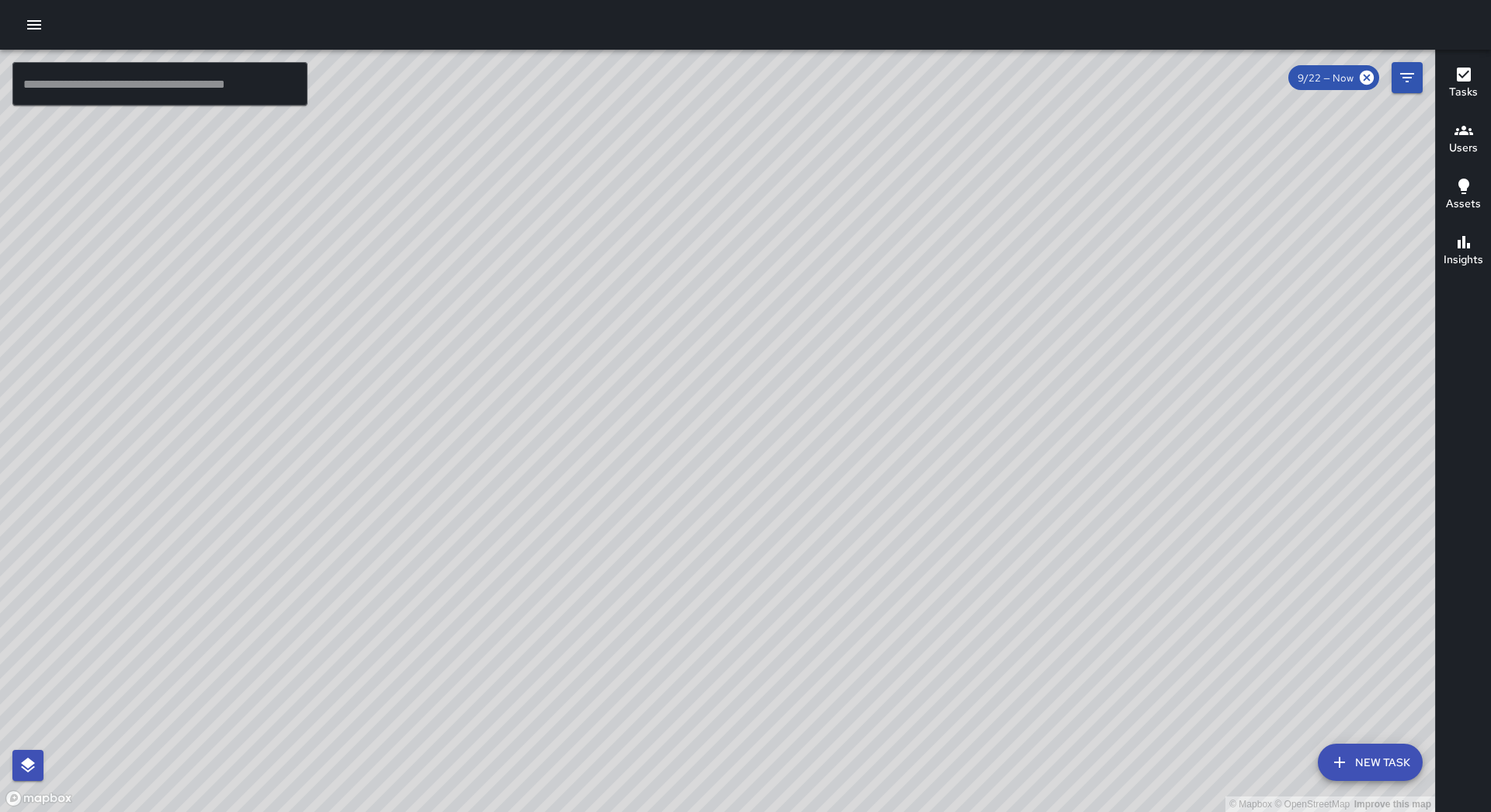
click at [943, 406] on div "© Mapbox © OpenStreetMap Improve this map" at bounding box center [718, 431] width 1435 height 762
drag, startPoint x: 924, startPoint y: 272, endPoint x: 823, endPoint y: 373, distance: 142.8
click at [823, 373] on div "© Mapbox © OpenStreetMap Improve this map" at bounding box center [718, 431] width 1435 height 762
drag, startPoint x: 881, startPoint y: 479, endPoint x: 932, endPoint y: 273, distance: 212.2
click at [932, 273] on div "© Mapbox © OpenStreetMap Improve this map" at bounding box center [718, 431] width 1435 height 762
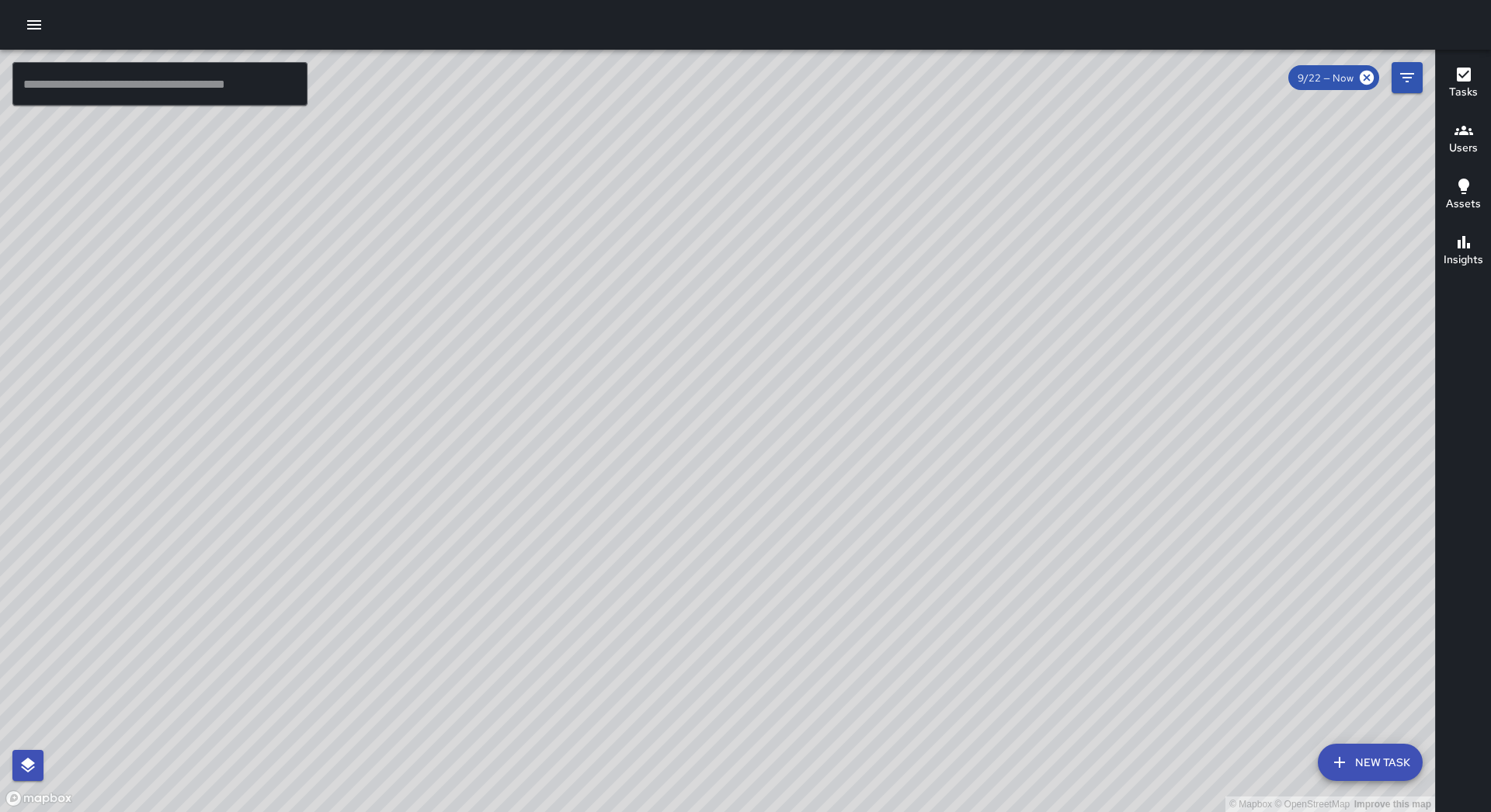
drag, startPoint x: 980, startPoint y: 537, endPoint x: 882, endPoint y: 449, distance: 131.7
click at [882, 449] on div "© Mapbox © OpenStreetMap Improve this map" at bounding box center [718, 431] width 1435 height 762
drag, startPoint x: 959, startPoint y: 340, endPoint x: 933, endPoint y: 368, distance: 38.2
click at [933, 368] on div "© Mapbox © OpenStreetMap Improve this map" at bounding box center [718, 431] width 1435 height 762
drag, startPoint x: 909, startPoint y: 466, endPoint x: 995, endPoint y: 306, distance: 181.6
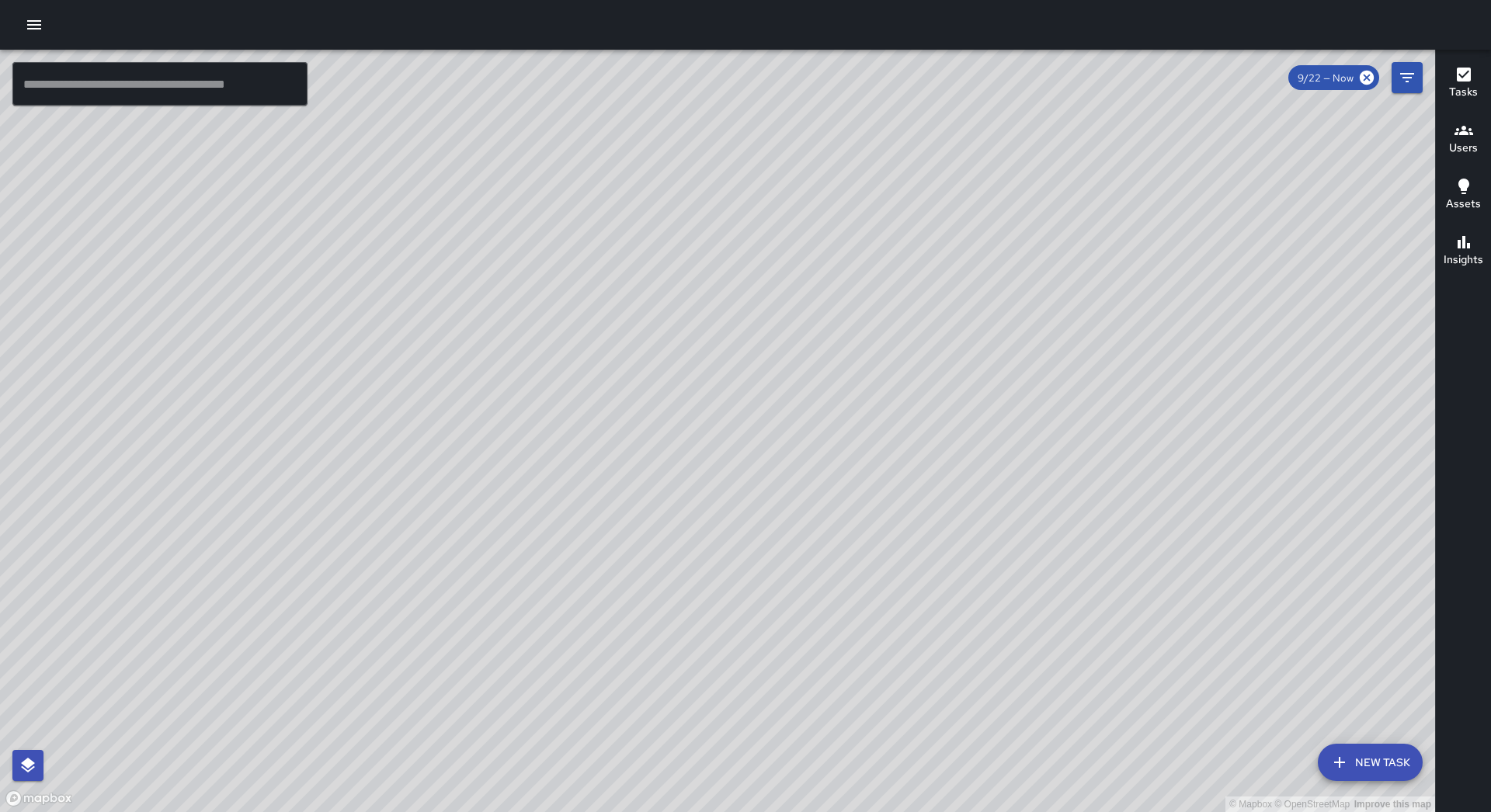
click at [995, 306] on div "© Mapbox © OpenStreetMap Improve this map" at bounding box center [718, 431] width 1435 height 762
drag, startPoint x: 582, startPoint y: 305, endPoint x: 706, endPoint y: 452, distance: 192.3
click at [706, 452] on div "© Mapbox © OpenStreetMap Improve this map" at bounding box center [718, 431] width 1435 height 762
drag, startPoint x: 284, startPoint y: 283, endPoint x: 883, endPoint y: 221, distance: 602.2
click at [883, 221] on div "© Mapbox © OpenStreetMap Improve this map" at bounding box center [718, 431] width 1435 height 762
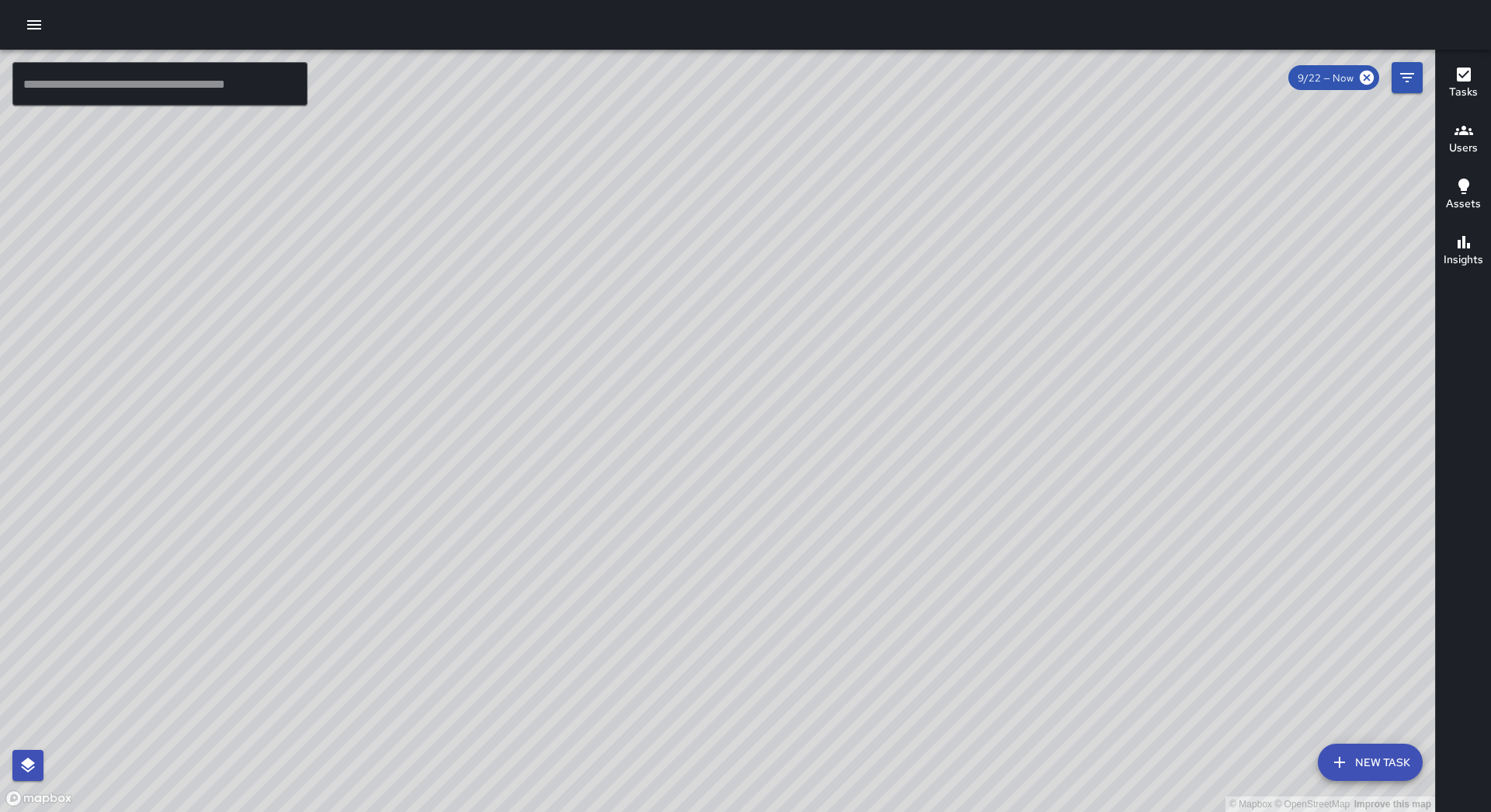
drag, startPoint x: 767, startPoint y: 586, endPoint x: 681, endPoint y: 434, distance: 174.6
click at [681, 434] on div "© Mapbox © OpenStreetMap Improve this map" at bounding box center [718, 431] width 1435 height 762
drag, startPoint x: 634, startPoint y: 287, endPoint x: 643, endPoint y: 360, distance: 73.6
click at [644, 360] on div "© Mapbox © OpenStreetMap Improve this map" at bounding box center [718, 431] width 1435 height 762
click at [36, 26] on icon "button" at bounding box center [34, 25] width 19 height 19
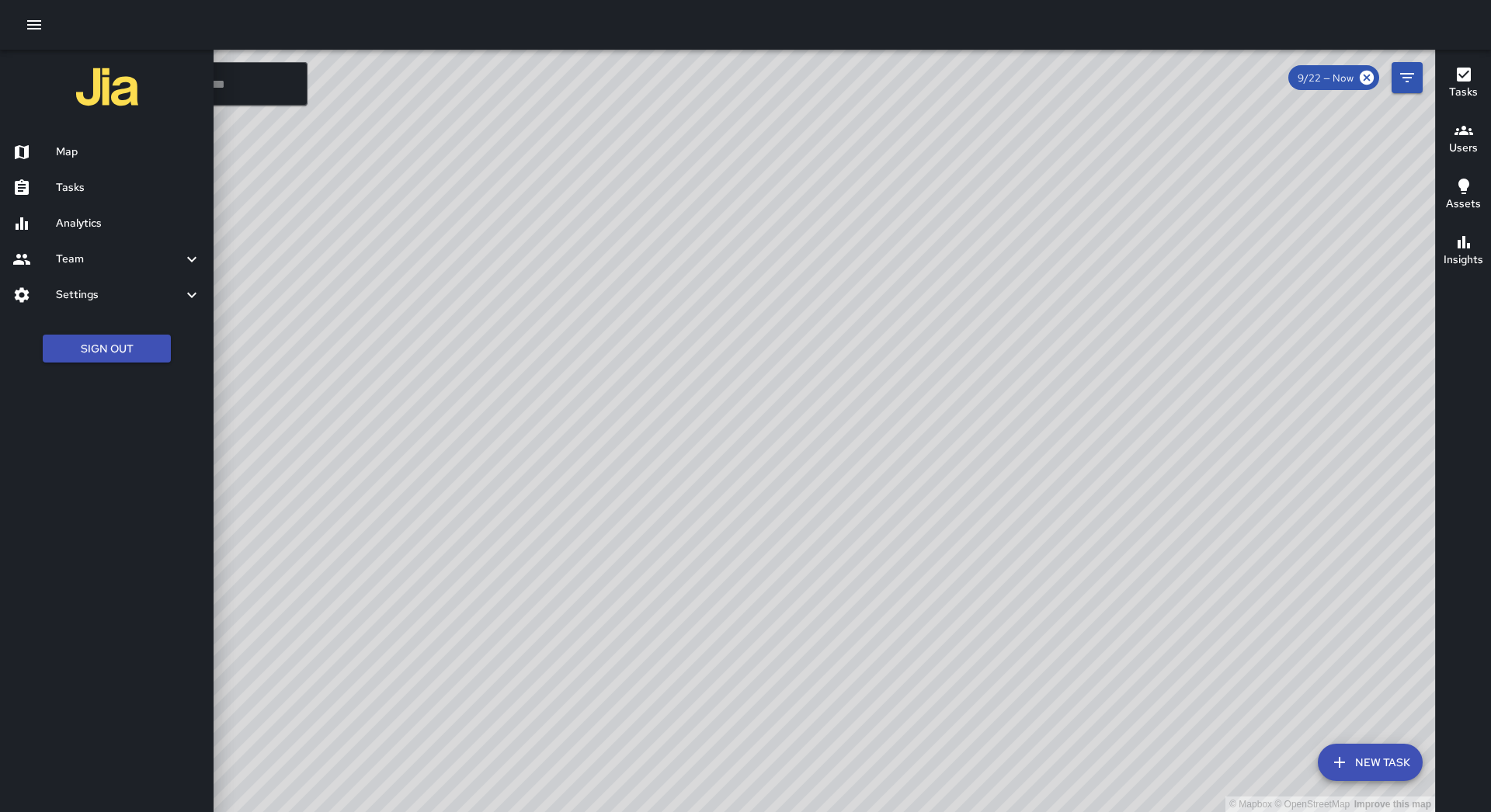
click at [97, 179] on h6 "Tasks" at bounding box center [128, 187] width 145 height 17
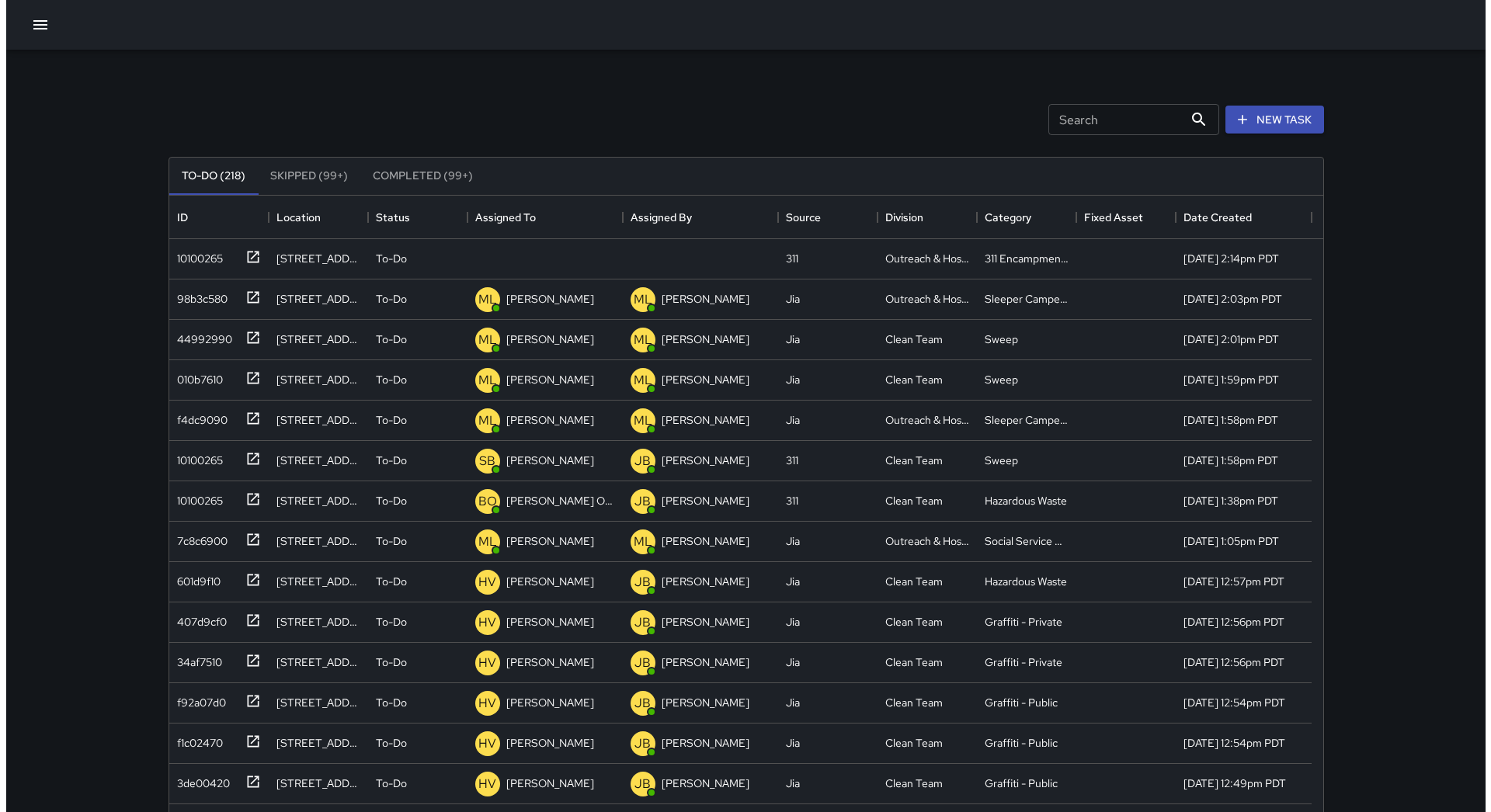
scroll to position [646, 1142]
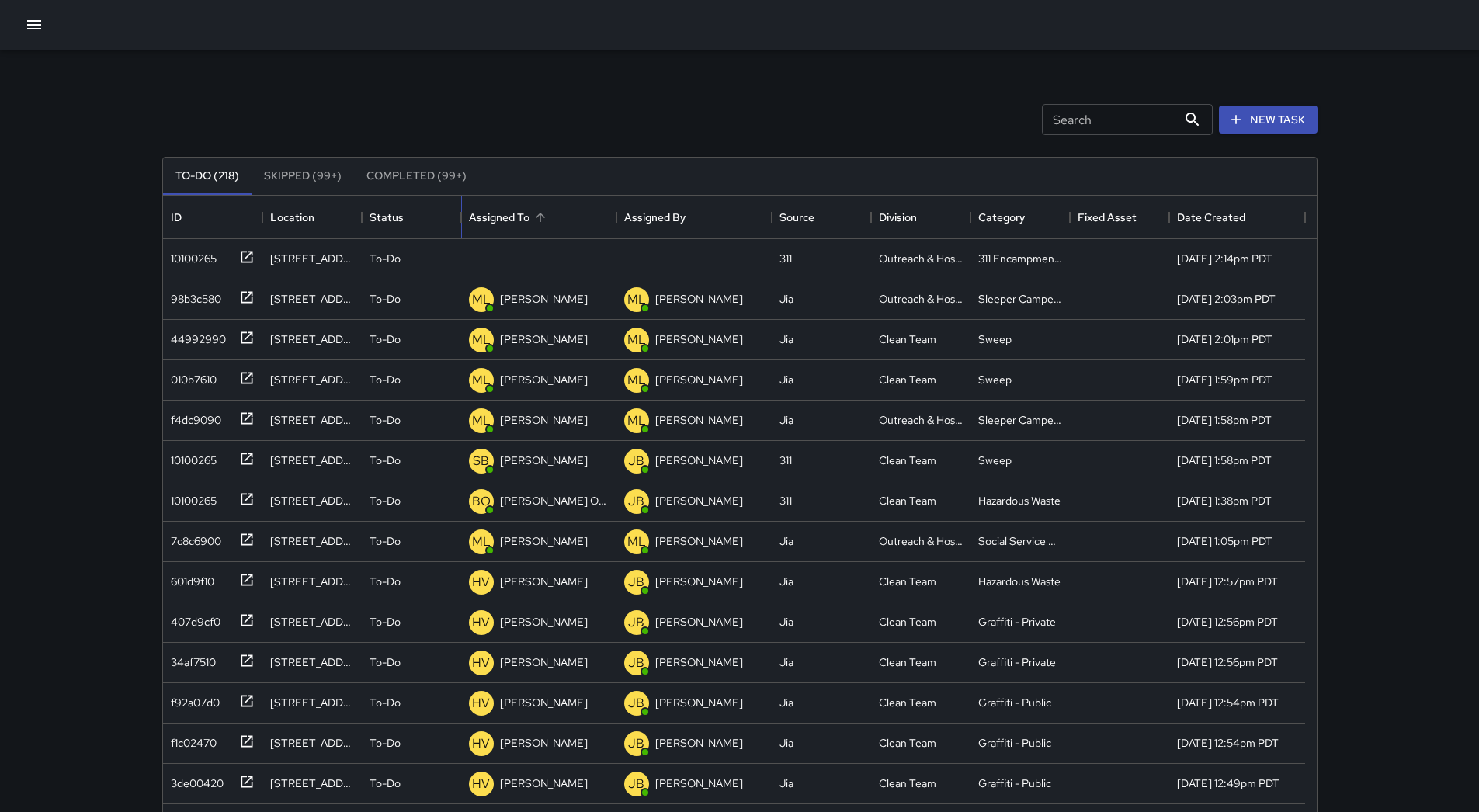
click at [591, 202] on div "Assigned To" at bounding box center [538, 217] width 140 height 44
click at [181, 251] on div "10100265" at bounding box center [190, 254] width 52 height 21
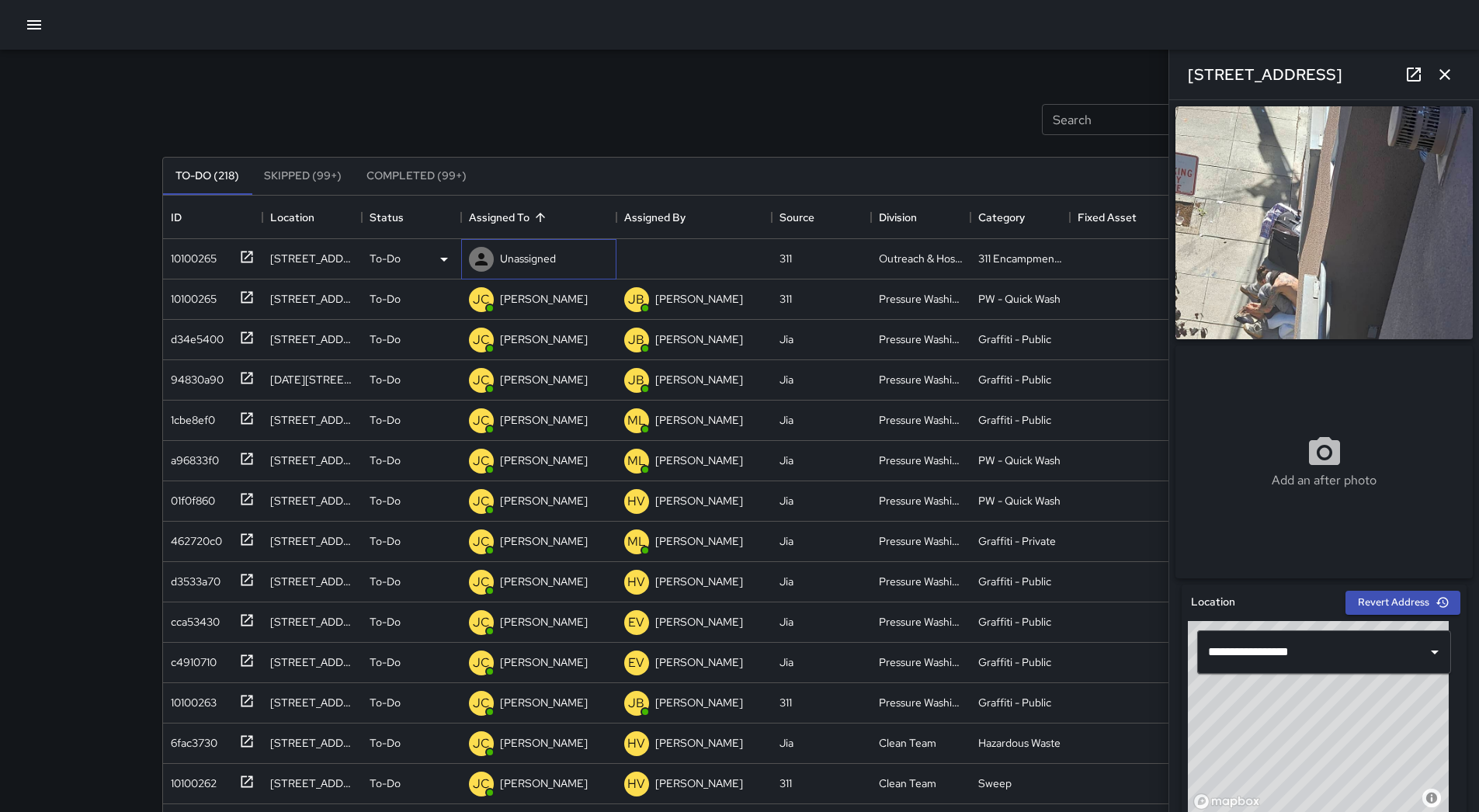
click at [506, 259] on p "Unassigned" at bounding box center [528, 258] width 56 height 16
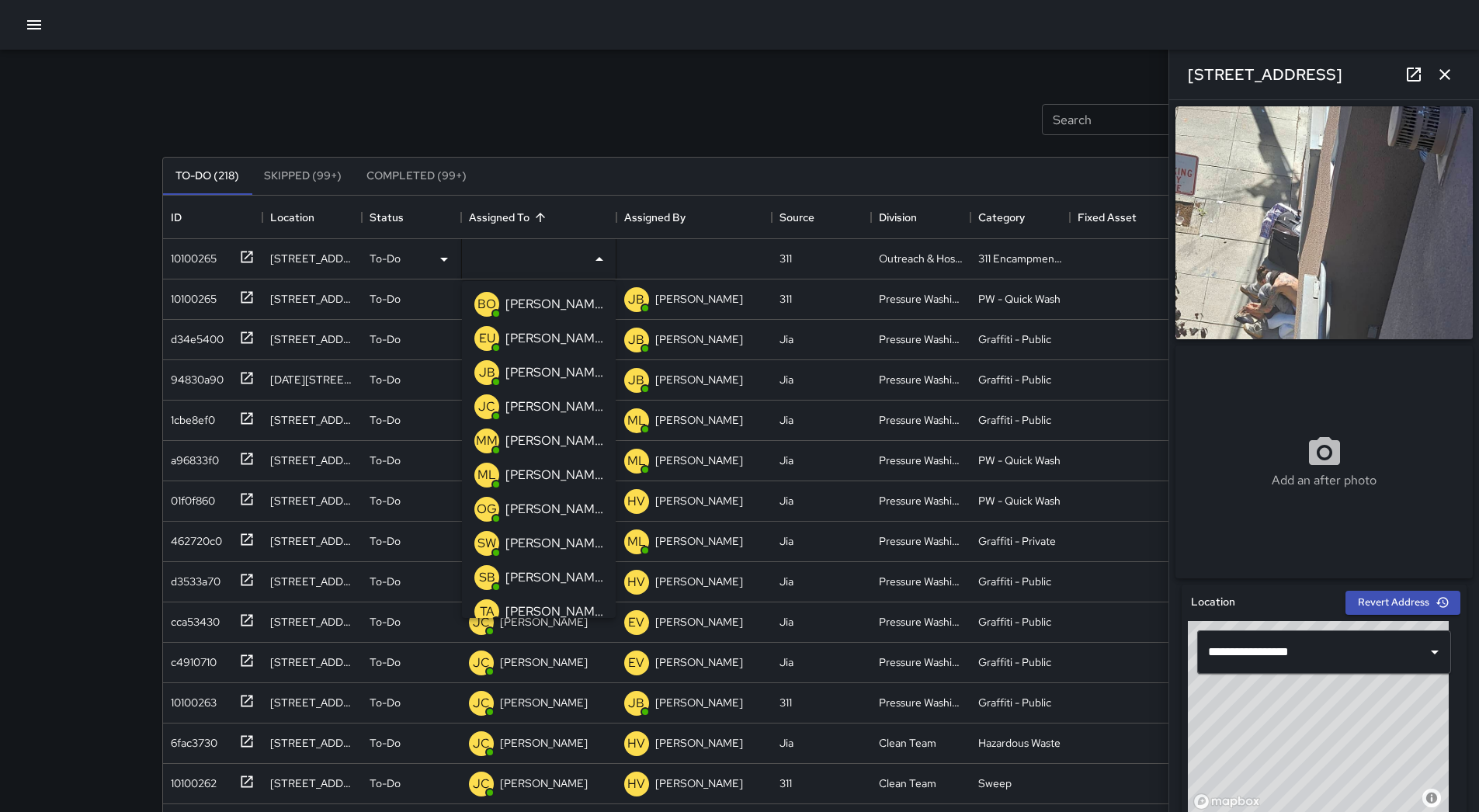
click at [546, 479] on p "[PERSON_NAME]" at bounding box center [554, 475] width 97 height 19
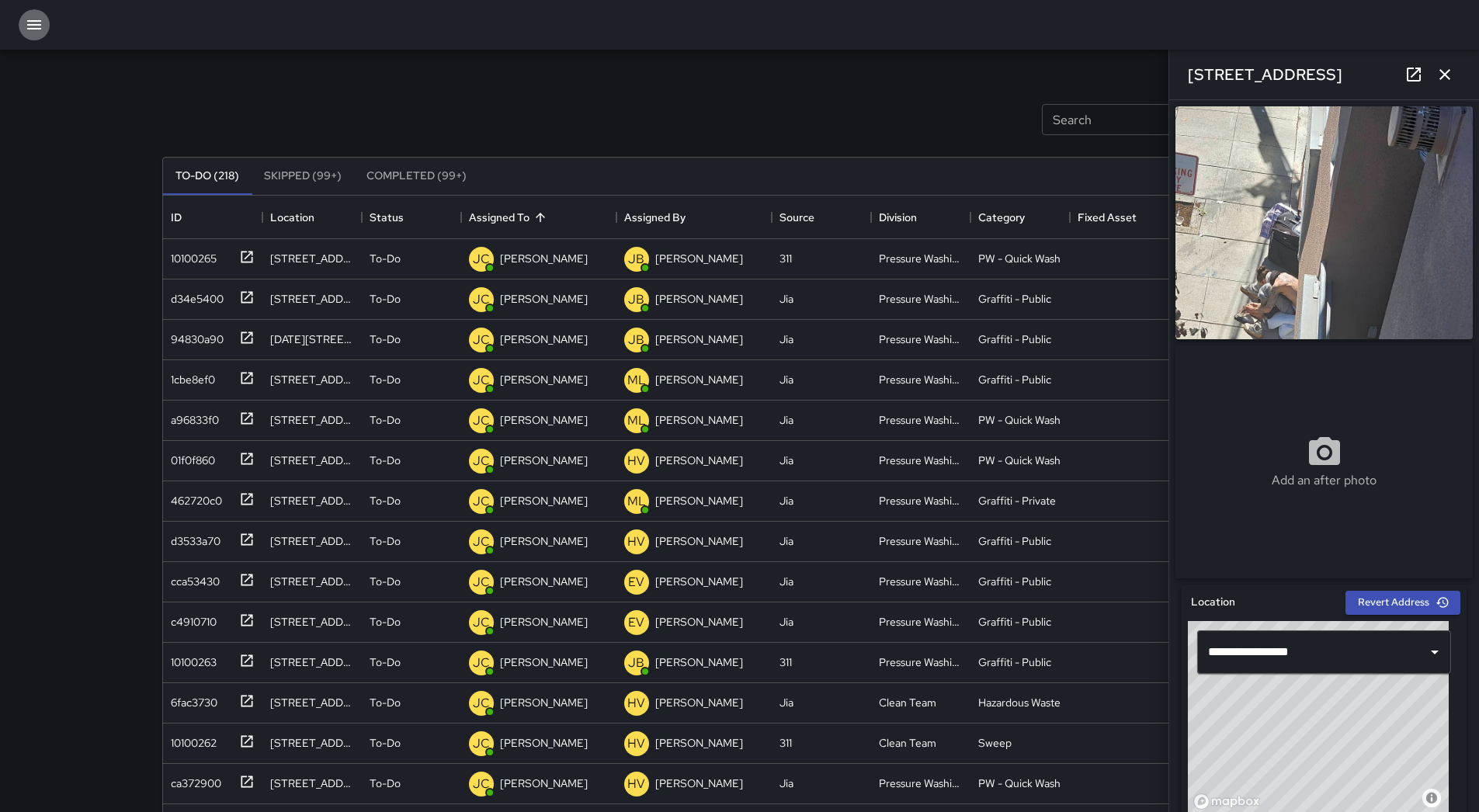
drag, startPoint x: 29, startPoint y: 22, endPoint x: 36, endPoint y: 42, distance: 21.2
click at [29, 24] on icon "button" at bounding box center [34, 25] width 19 height 19
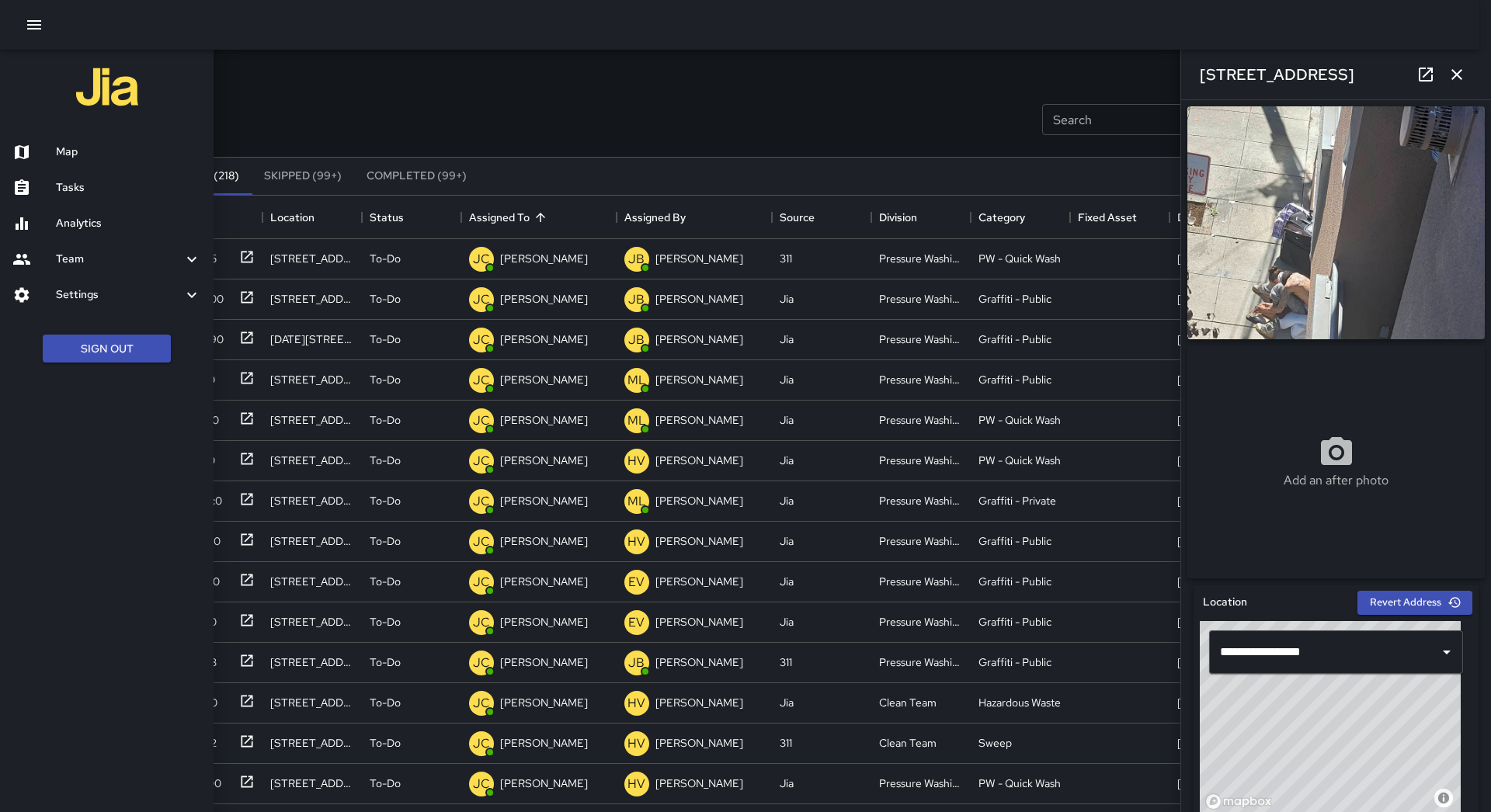
click at [134, 147] on h6 "Map" at bounding box center [128, 152] width 145 height 17
